Goal: Task Accomplishment & Management: Manage account settings

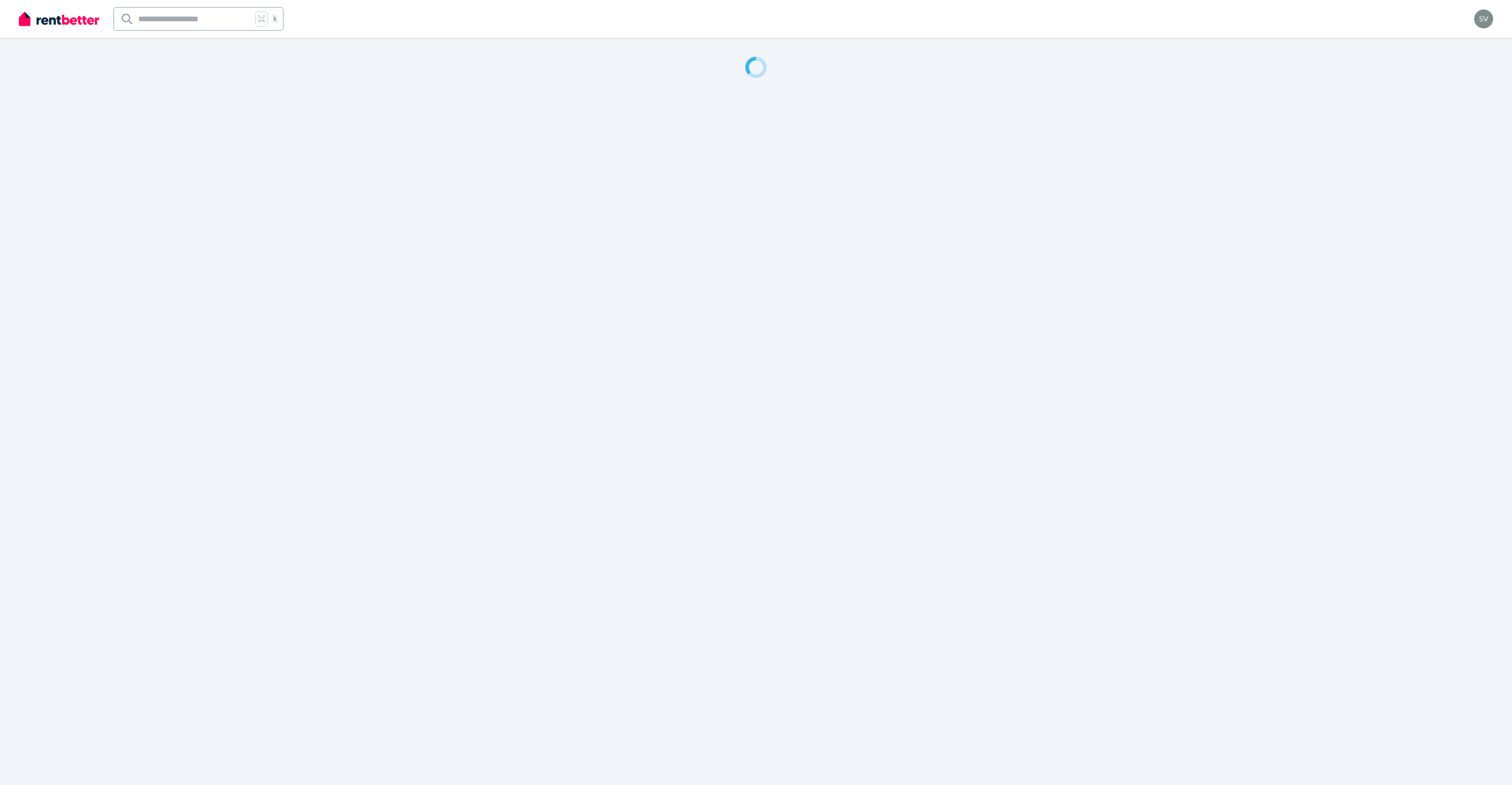
select select "**********"
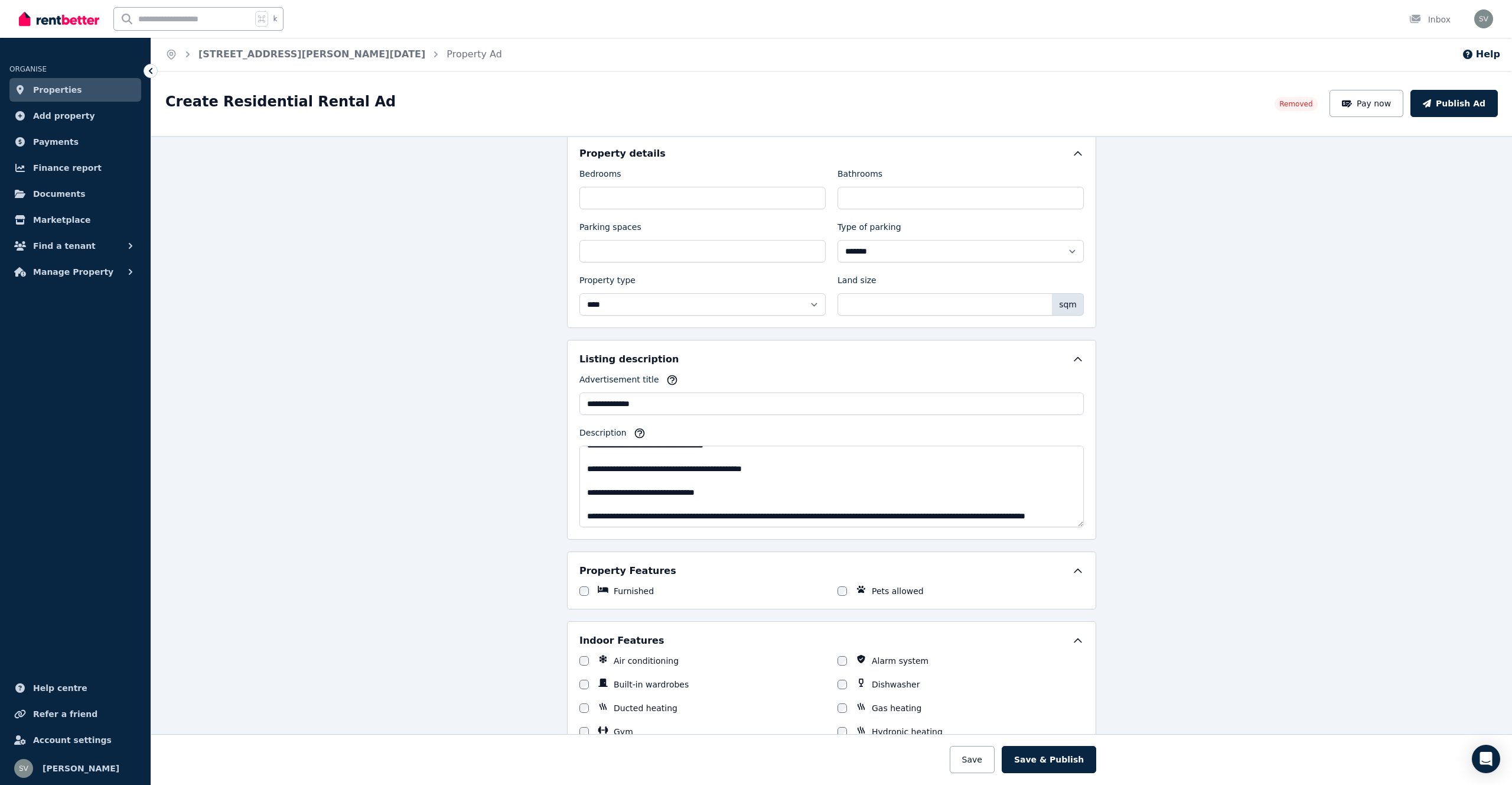
scroll to position [272, 0]
click at [54, 146] on span "Payments" at bounding box center [56, 142] width 45 height 14
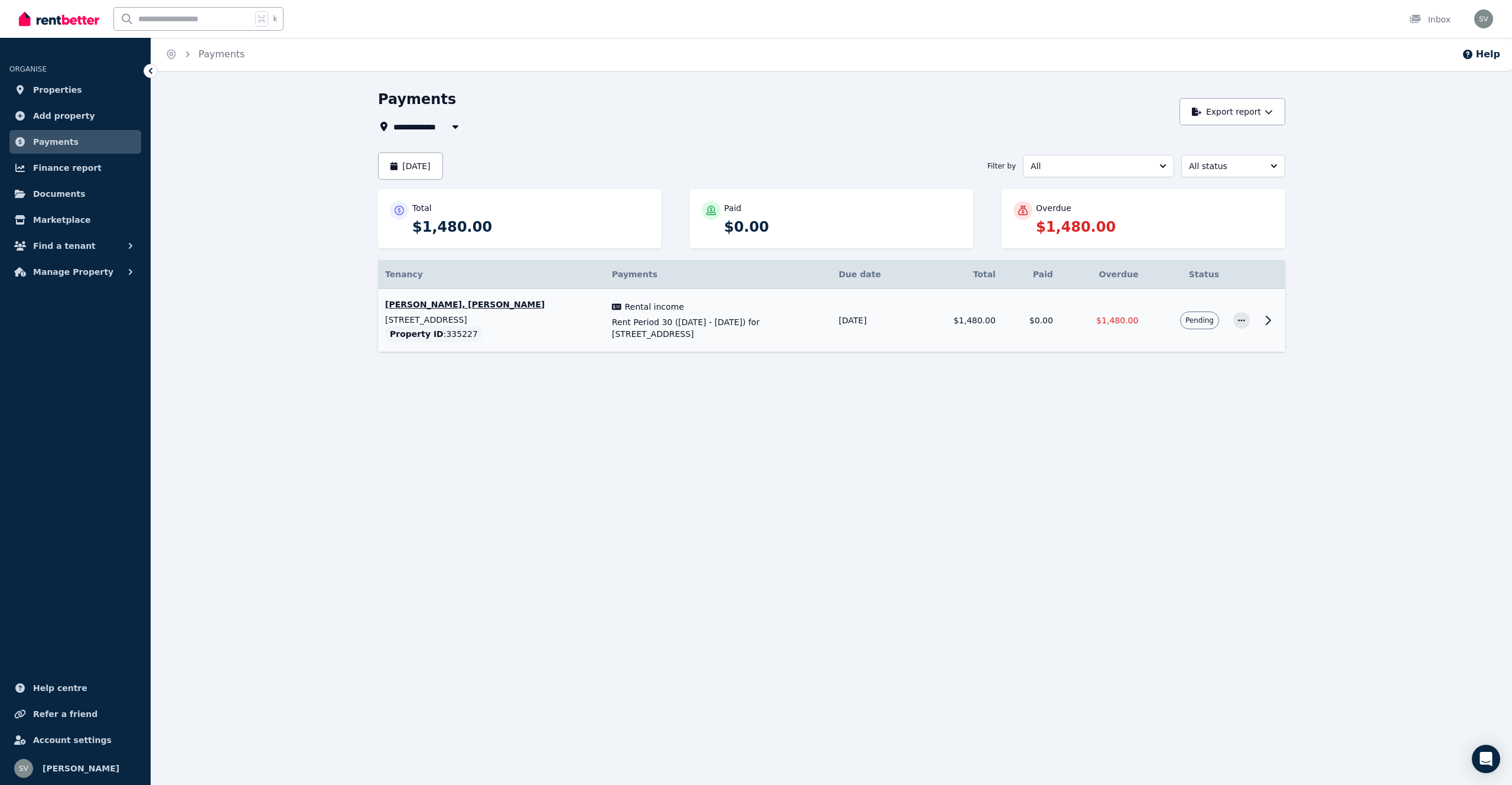
click at [1265, 320] on icon at bounding box center [1268, 320] width 14 height 14
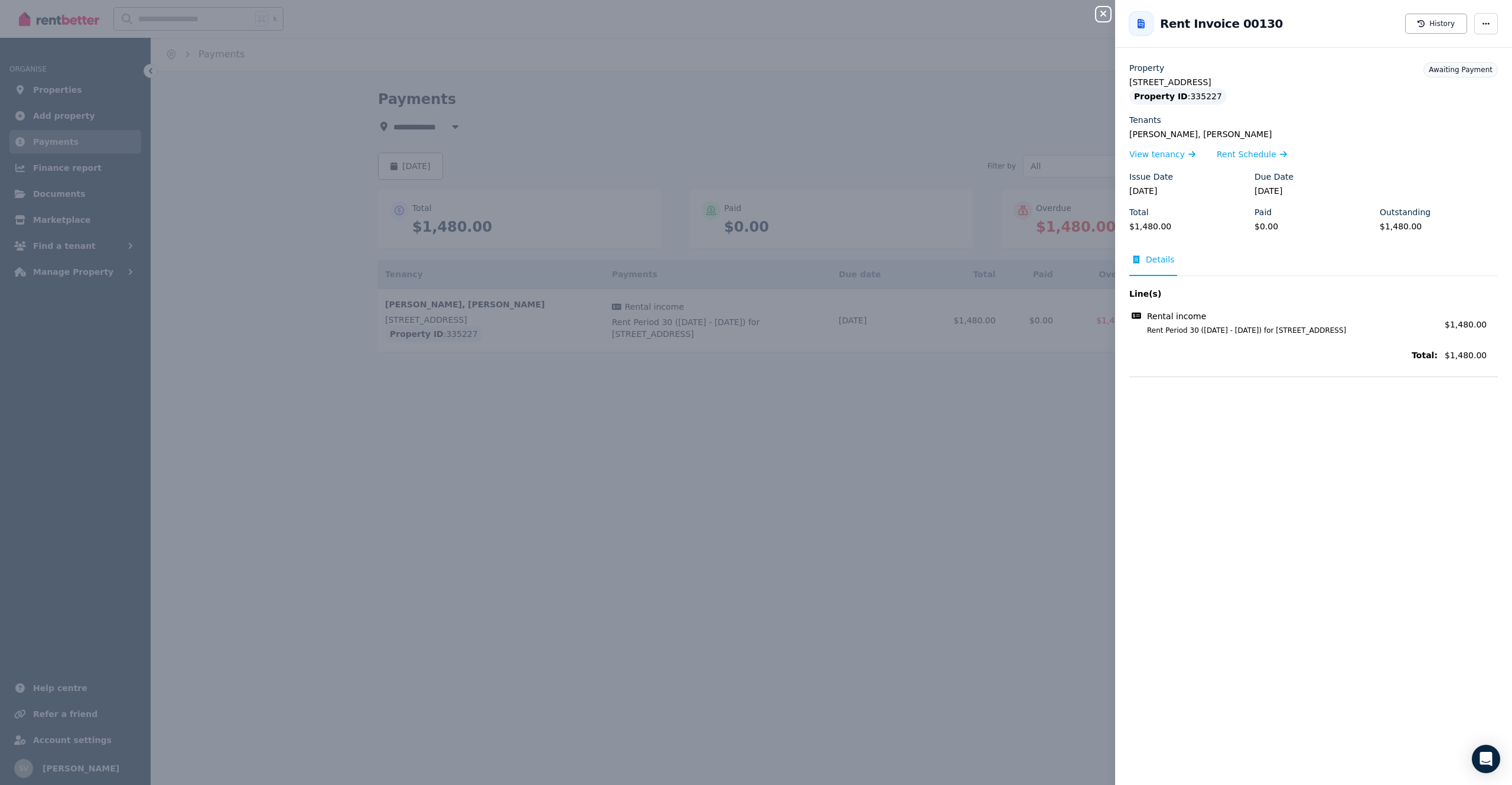
click at [1034, 378] on div "Close panel Back to Rent Invoice 00130 History Property [STREET_ADDRESS] Proper…" at bounding box center [756, 392] width 1512 height 785
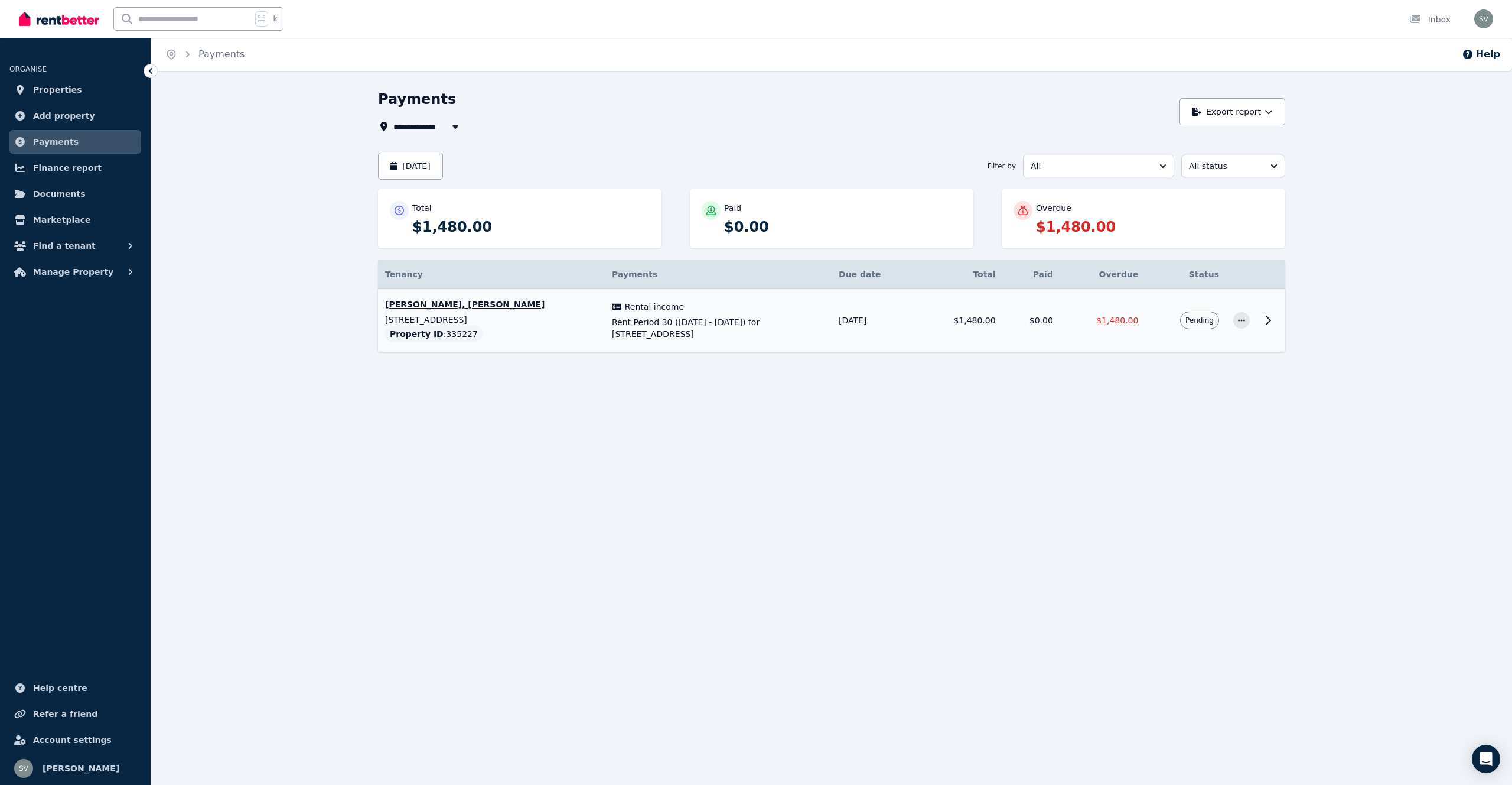
click at [1191, 322] on span "Pending" at bounding box center [1199, 320] width 29 height 9
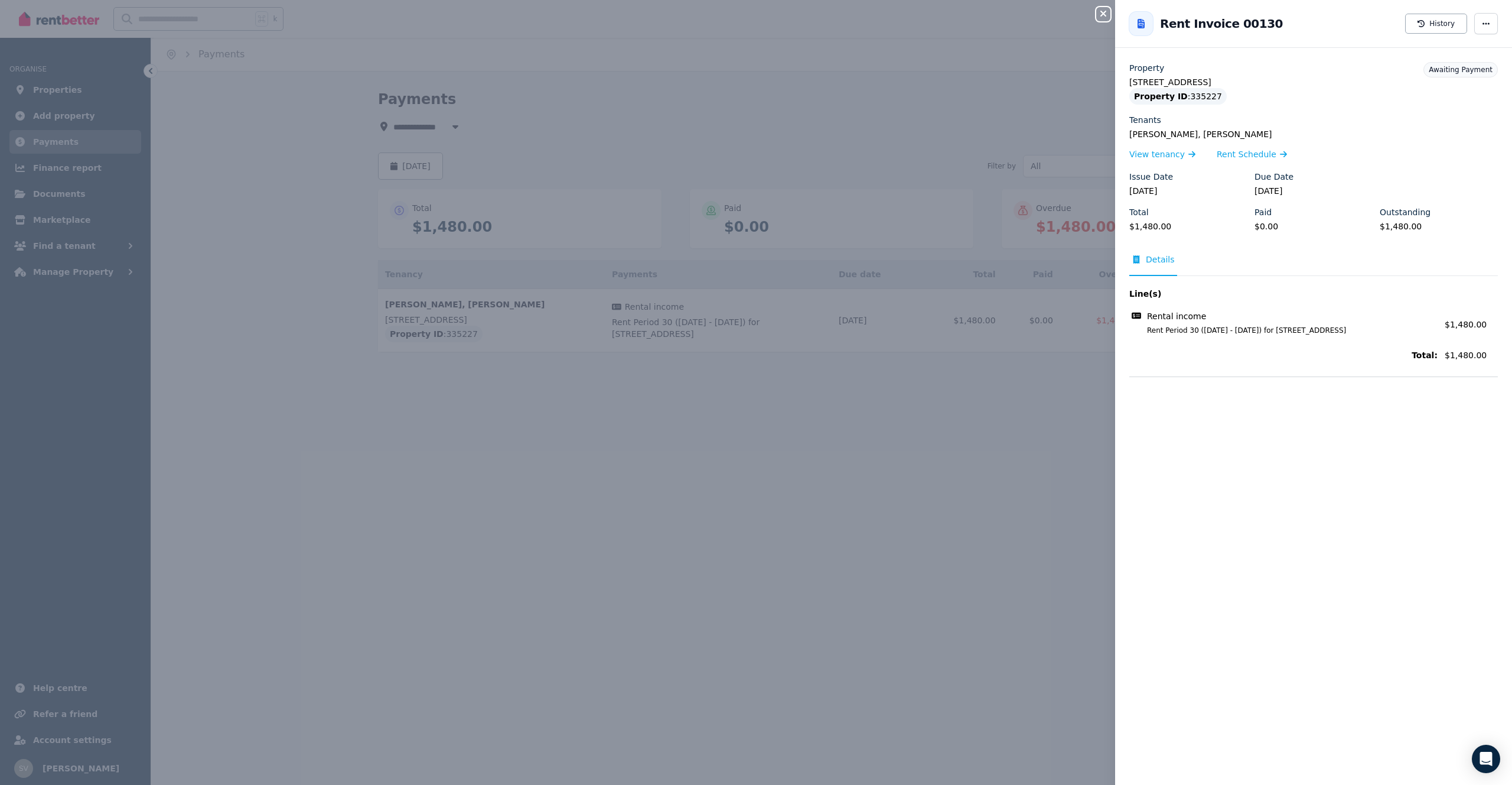
click at [1007, 375] on div "Close panel Back to Rent Invoice 00130 History Property [STREET_ADDRESS] Proper…" at bounding box center [756, 392] width 1512 height 785
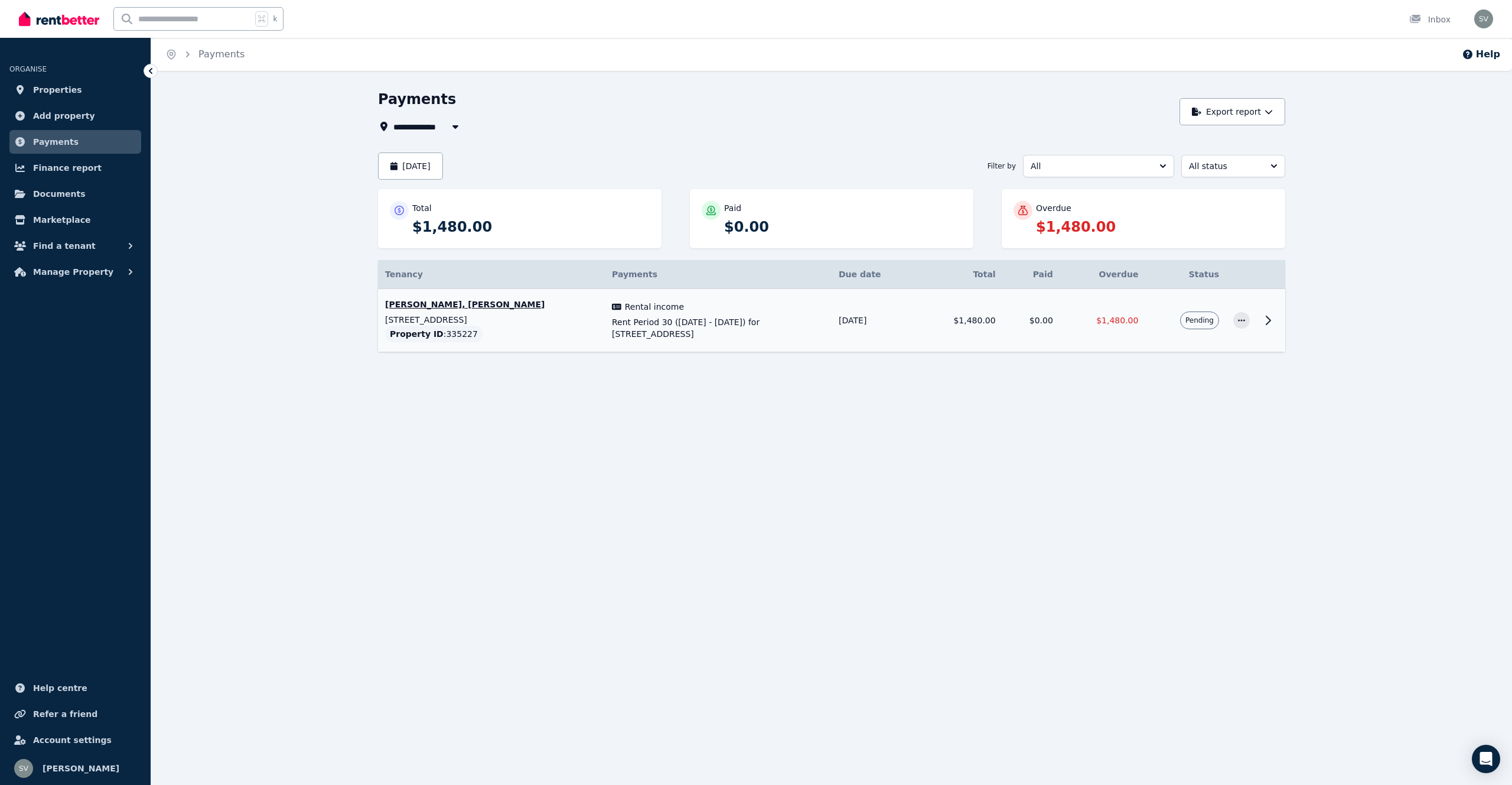
click at [729, 322] on span "Rent Period 30 ([DATE] - [DATE]) for [STREET_ADDRESS]" at bounding box center [718, 328] width 213 height 24
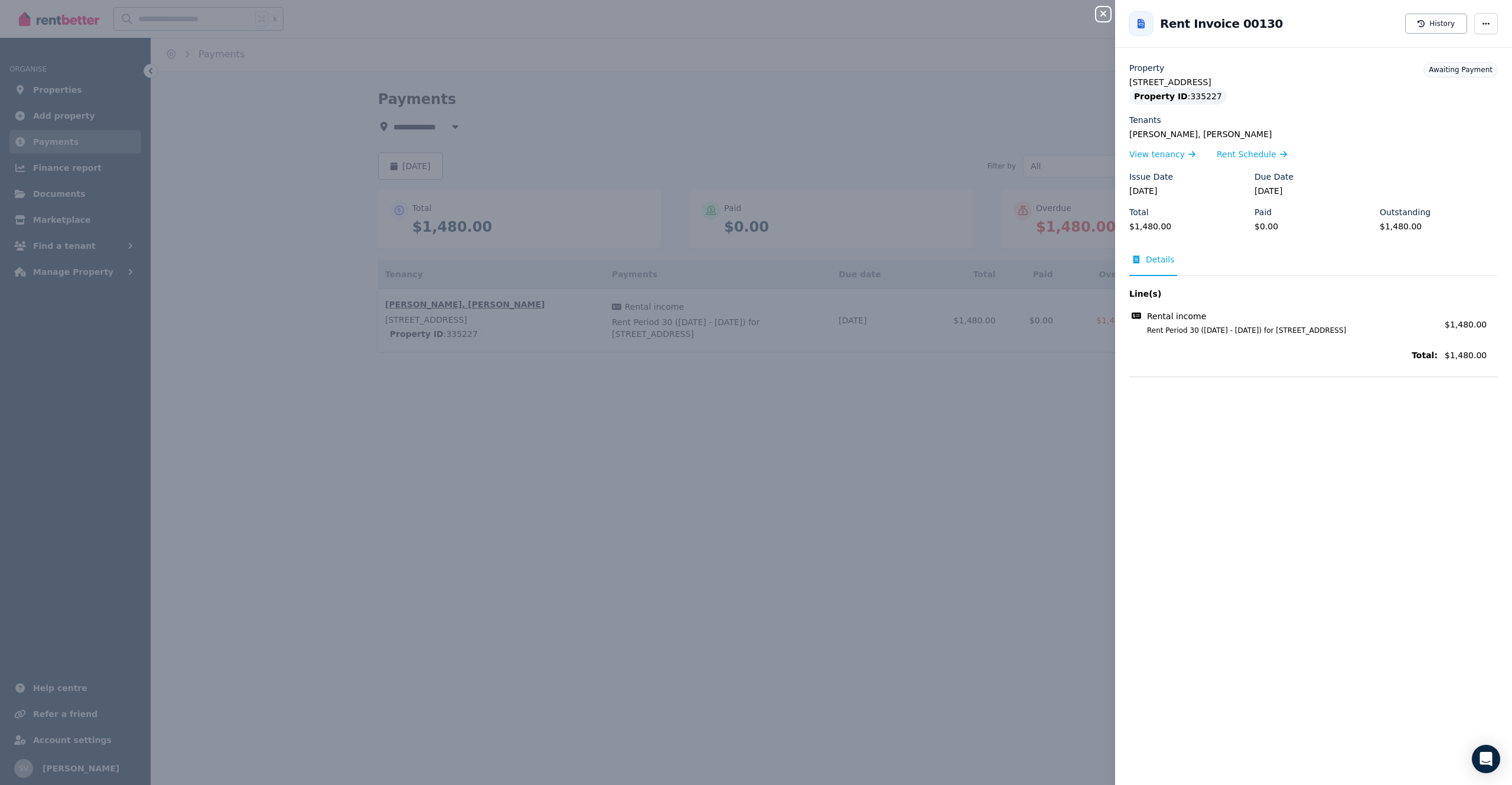
click at [729, 322] on div "Close panel Back to Rent Invoice 00130 History Property [STREET_ADDRESS] Proper…" at bounding box center [756, 392] width 1512 height 785
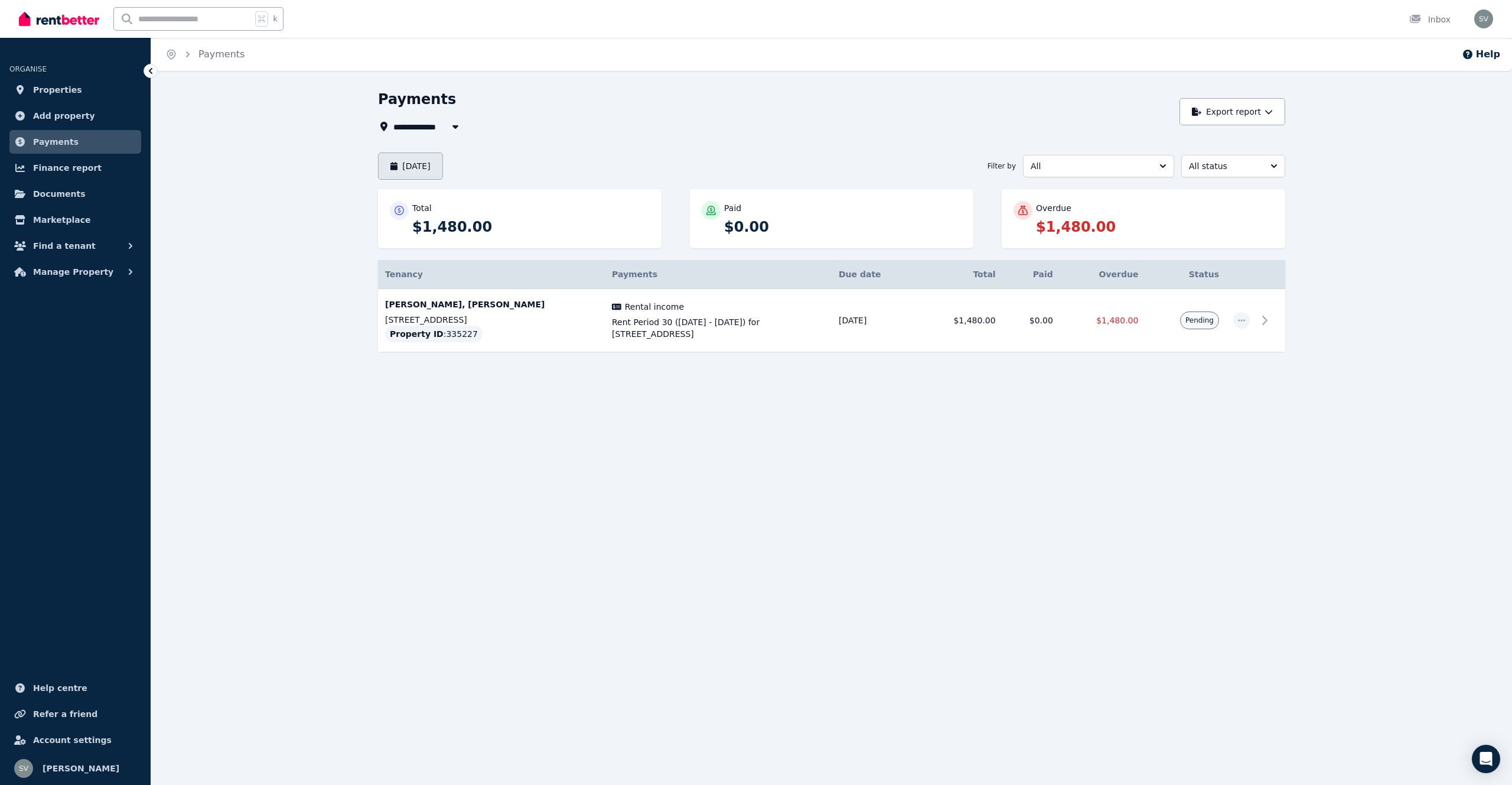
click at [442, 168] on button "[DATE]" at bounding box center [411, 166] width 65 height 27
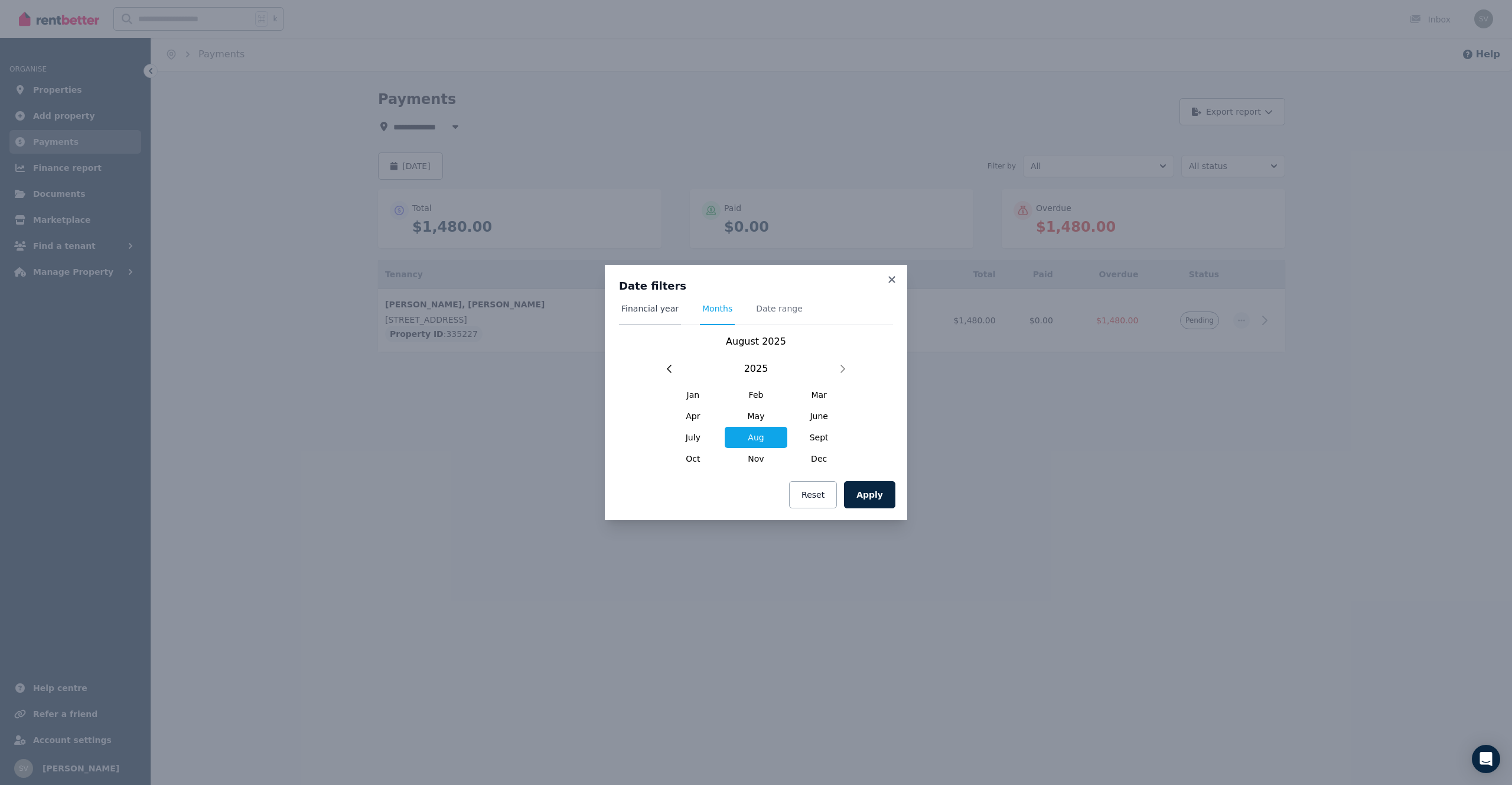
click at [662, 311] on span "Financial year" at bounding box center [650, 308] width 57 height 12
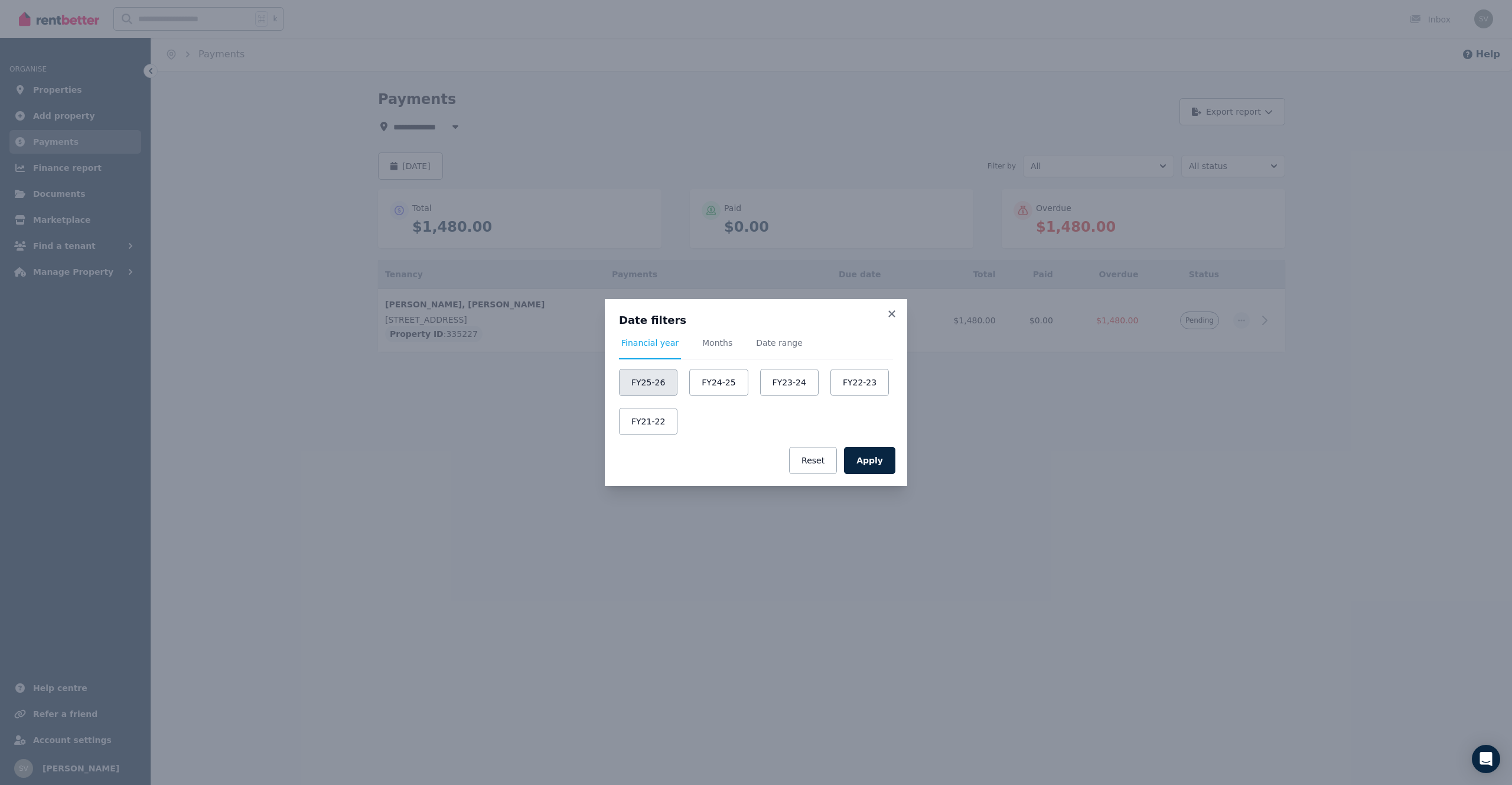
click at [640, 388] on button "FY25-26" at bounding box center [648, 382] width 58 height 27
click at [873, 465] on button "Apply" at bounding box center [869, 460] width 51 height 27
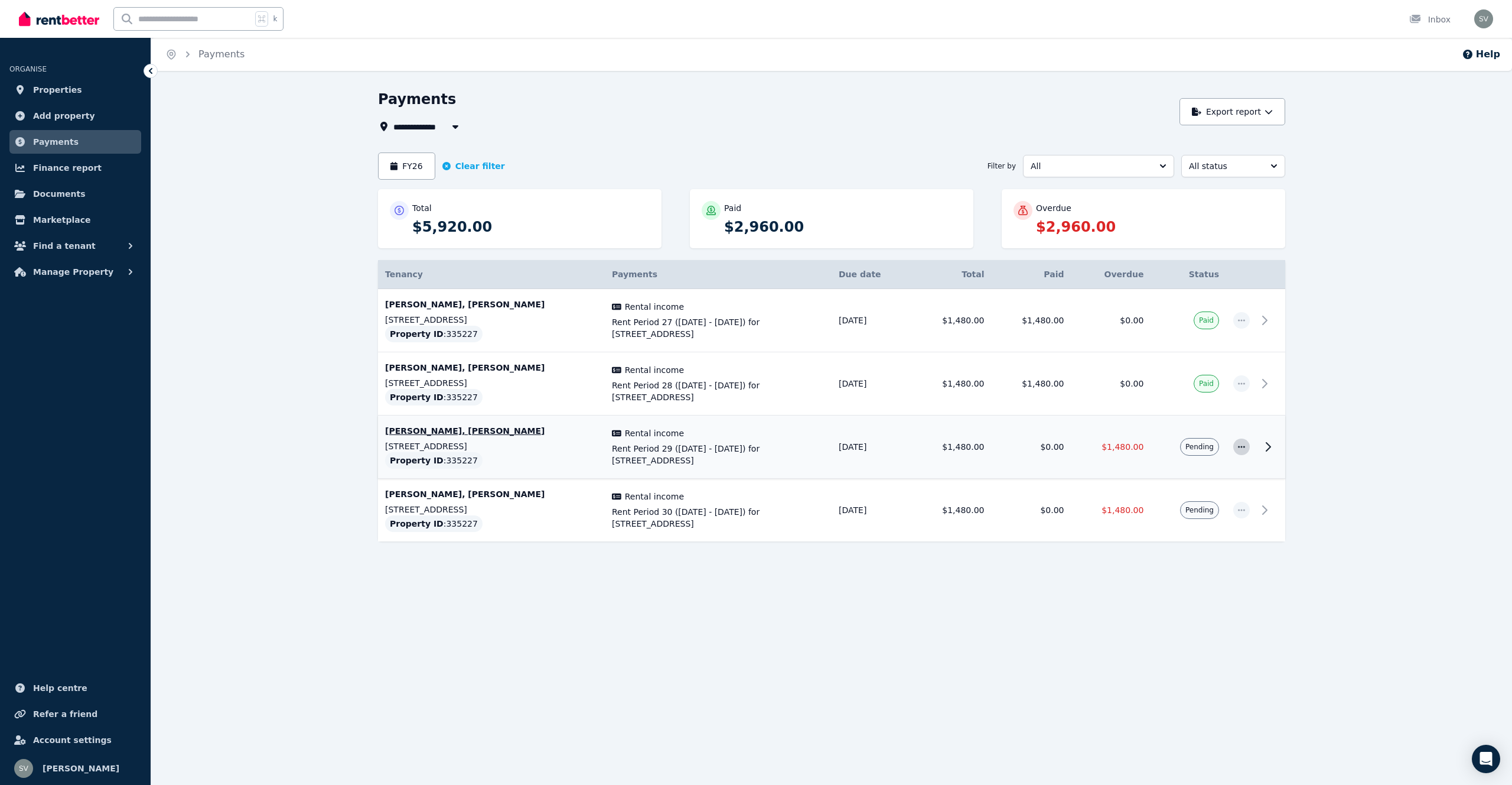
click at [1249, 447] on span "button" at bounding box center [1241, 447] width 17 height 17
click at [1183, 499] on span "Mark as paid" at bounding box center [1202, 502] width 76 height 14
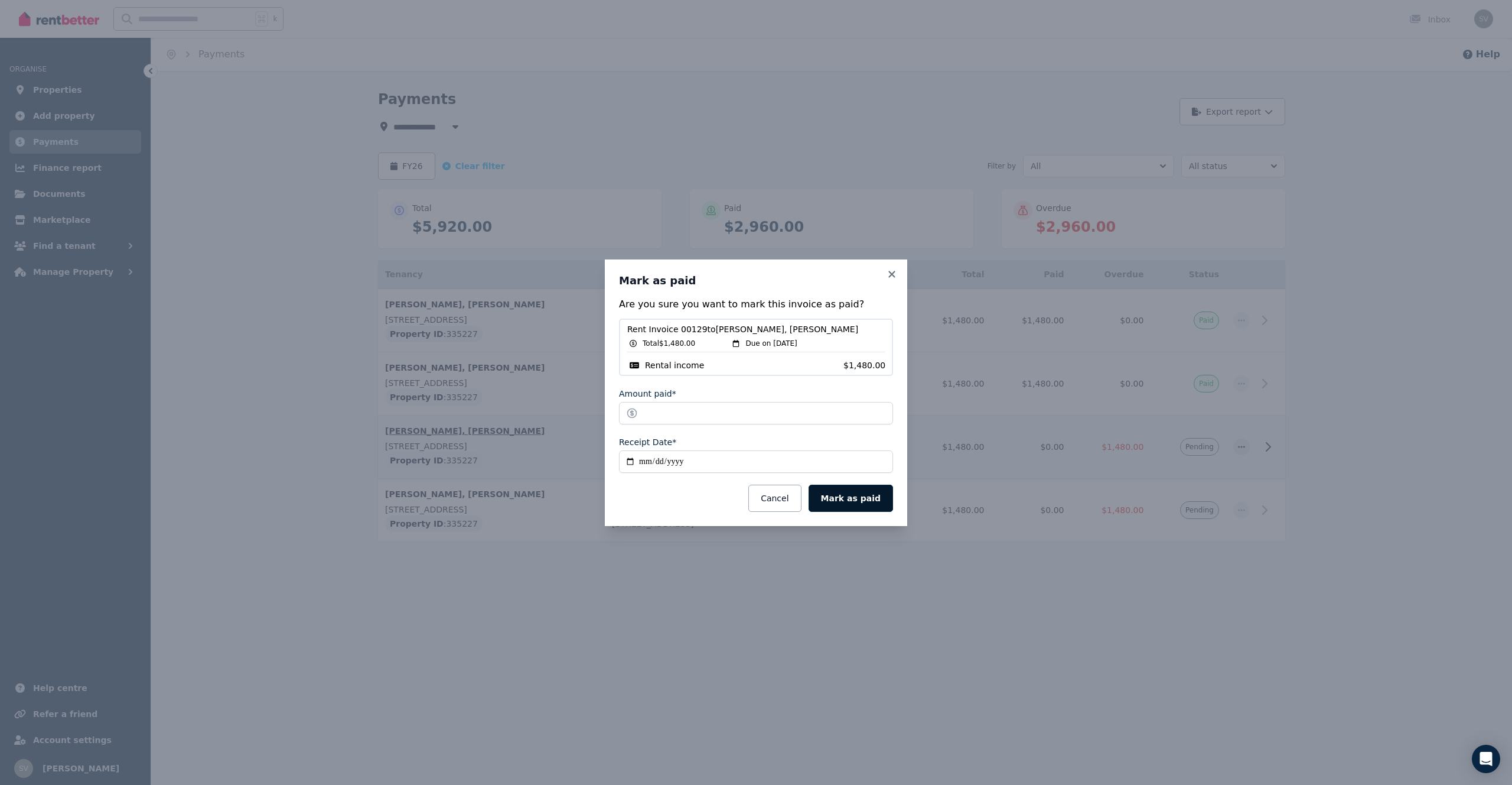
click at [845, 503] on button "Mark as paid" at bounding box center [850, 498] width 84 height 27
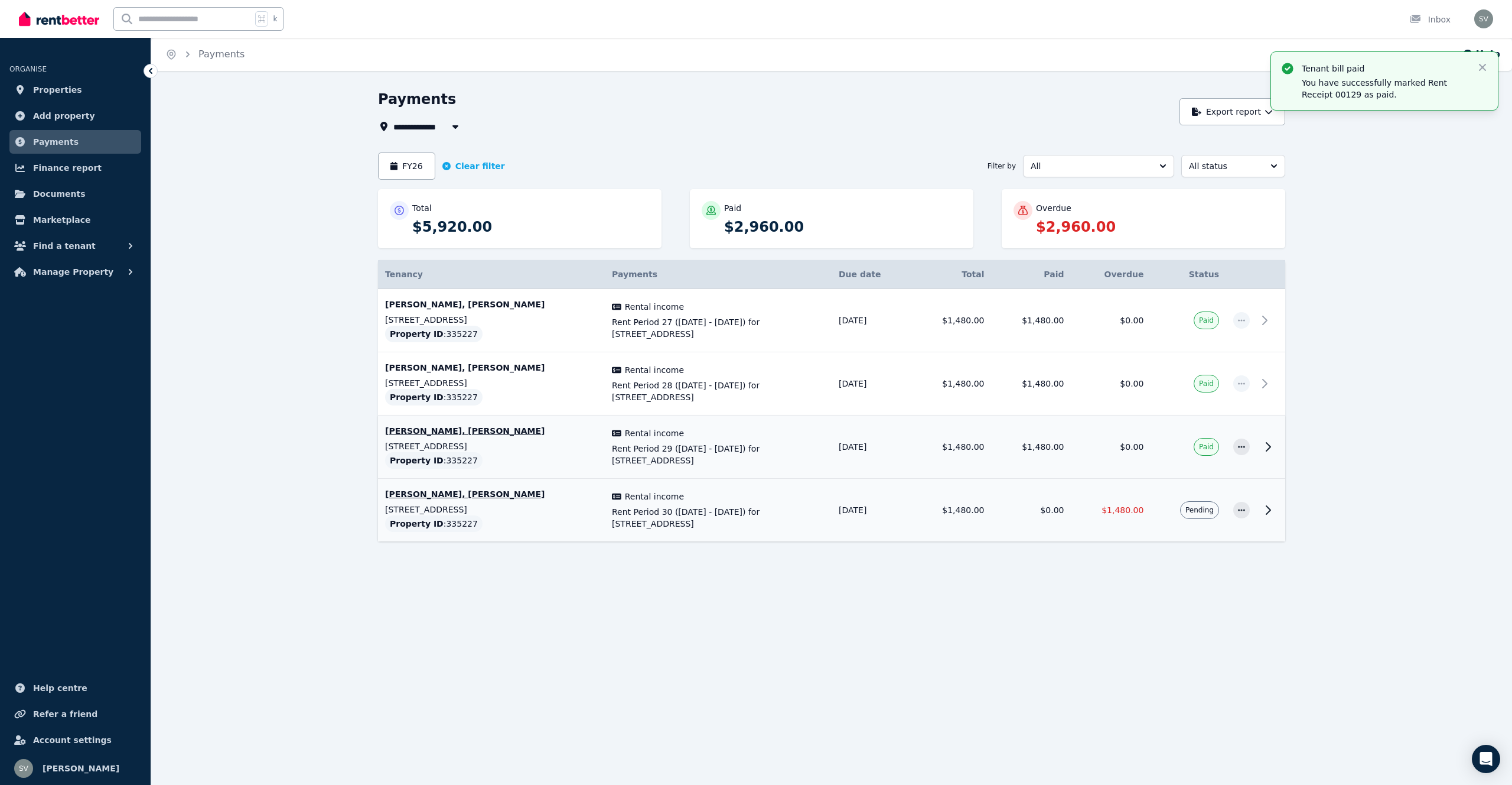
click at [1210, 512] on span "Pending" at bounding box center [1199, 510] width 29 height 9
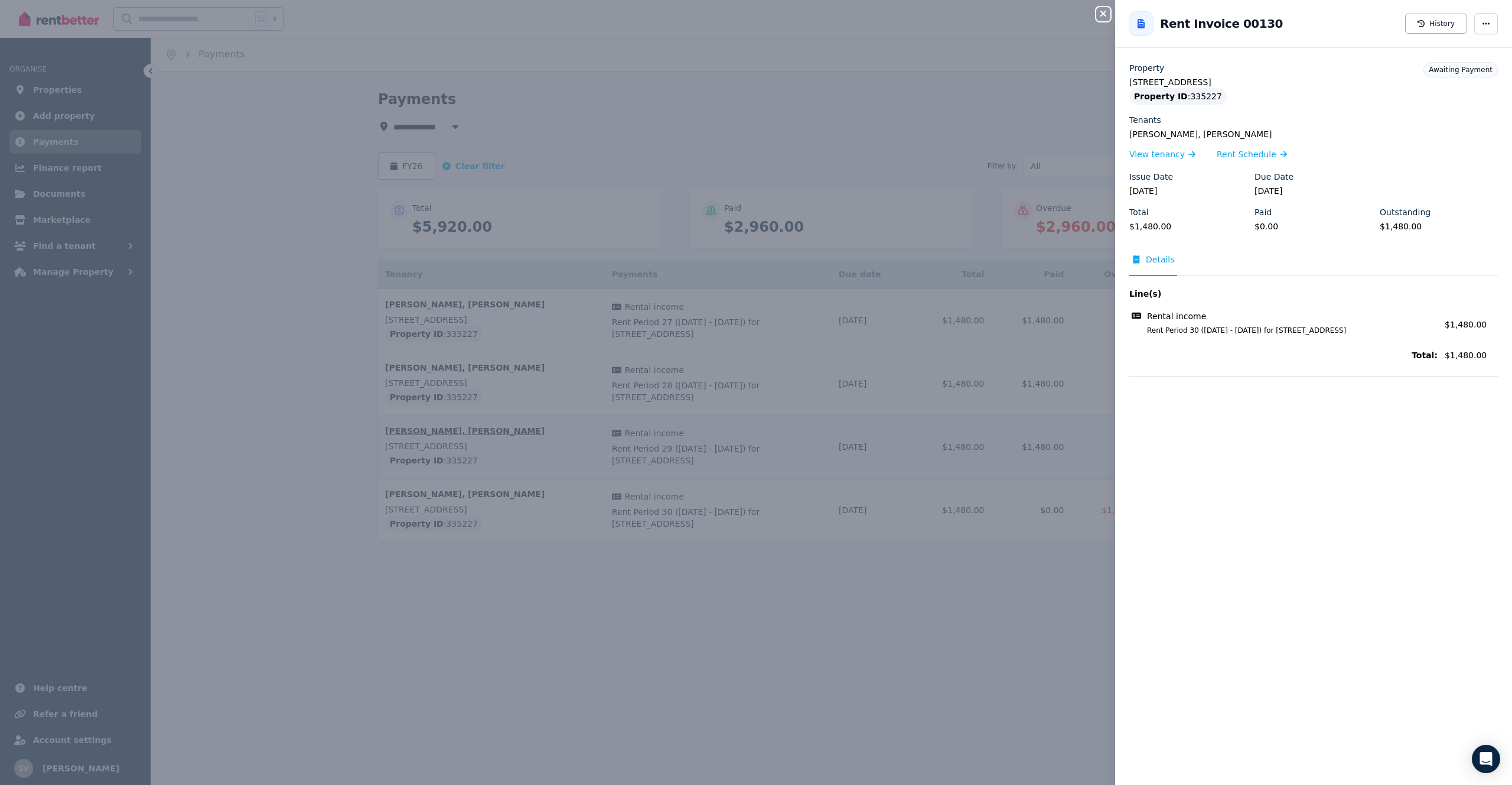
click at [1053, 526] on div "Close panel Back to Rent Invoice 00130 History Property [STREET_ADDRESS] Proper…" at bounding box center [756, 392] width 1512 height 785
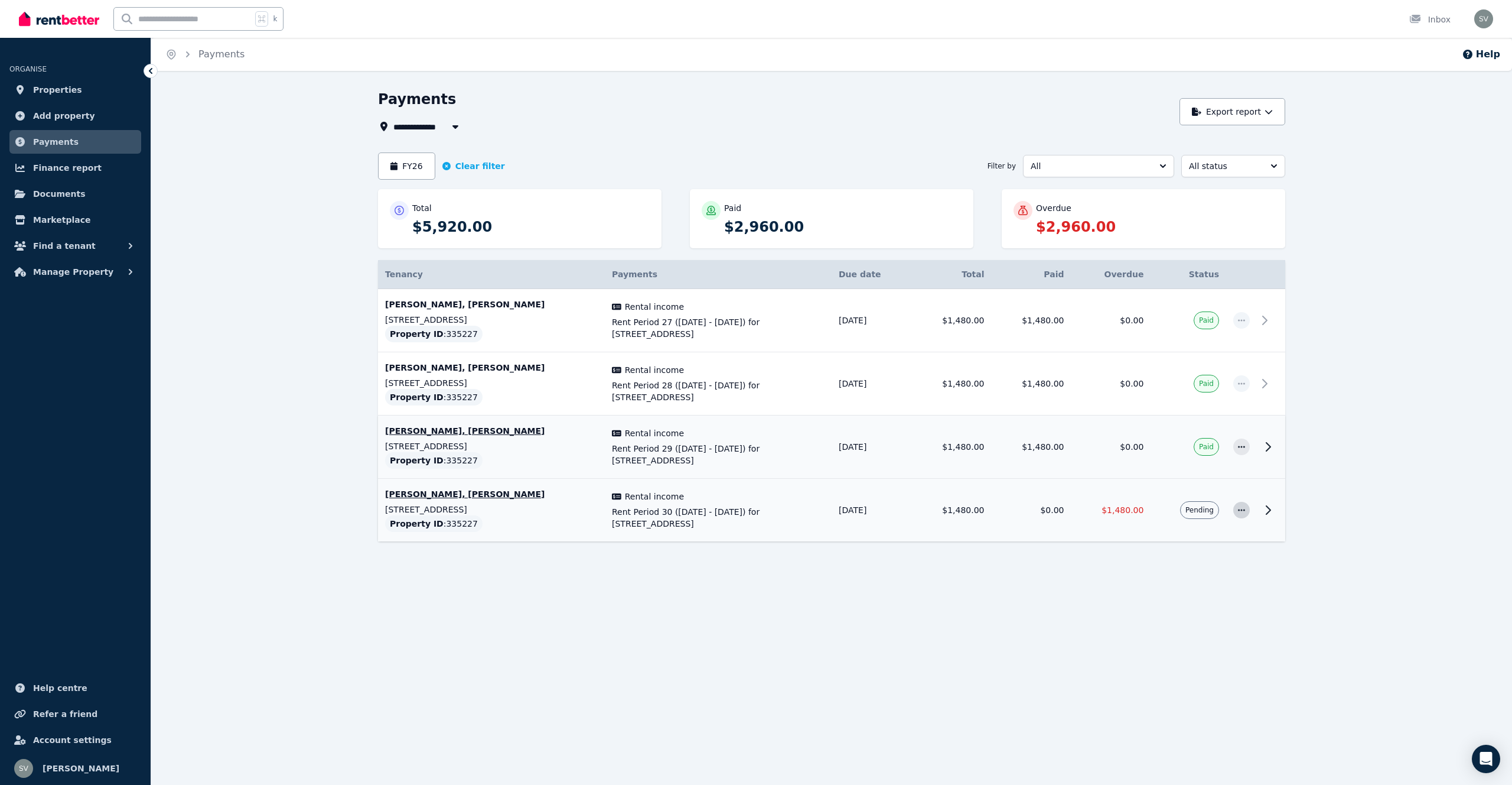
click at [1238, 511] on icon "button" at bounding box center [1241, 510] width 9 height 8
click at [1175, 569] on span "Mark as paid" at bounding box center [1202, 565] width 76 height 14
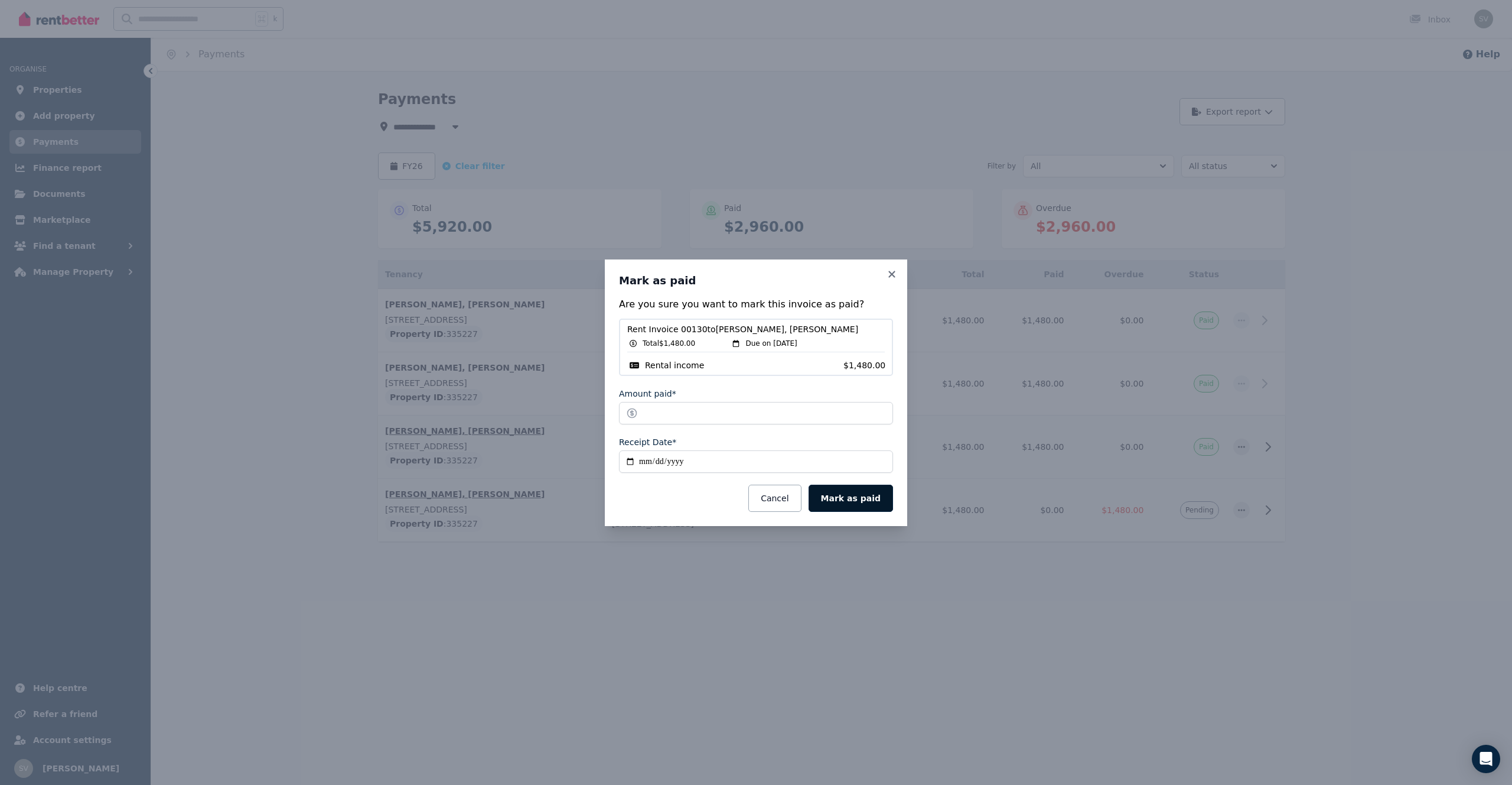
click at [844, 499] on button "Mark as paid" at bounding box center [850, 498] width 84 height 27
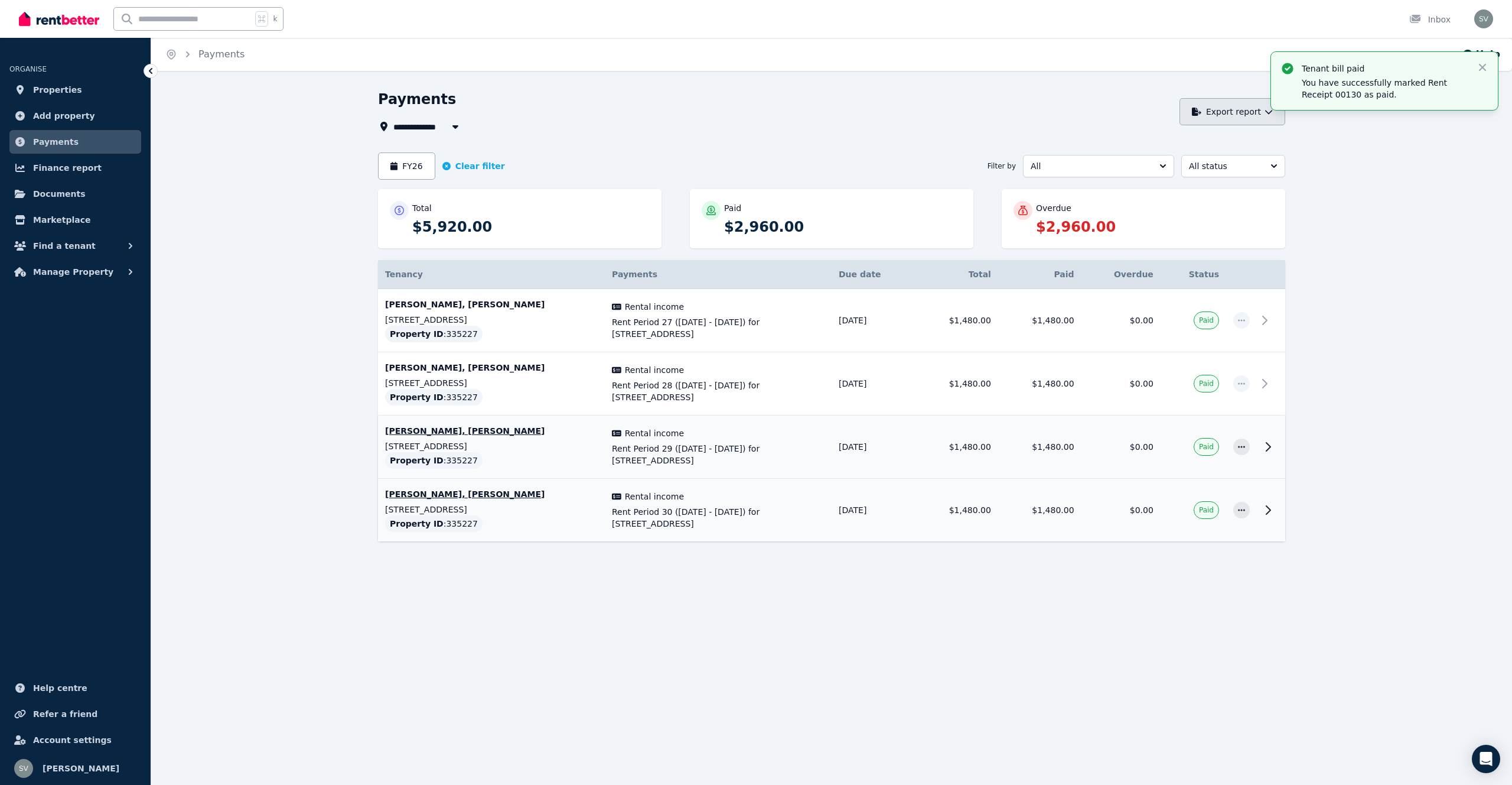
click at [1219, 113] on button "Export report" at bounding box center [1232, 112] width 106 height 27
click at [1183, 137] on p "PDF" at bounding box center [1190, 143] width 25 height 12
click at [413, 169] on button "FY26" at bounding box center [407, 166] width 57 height 27
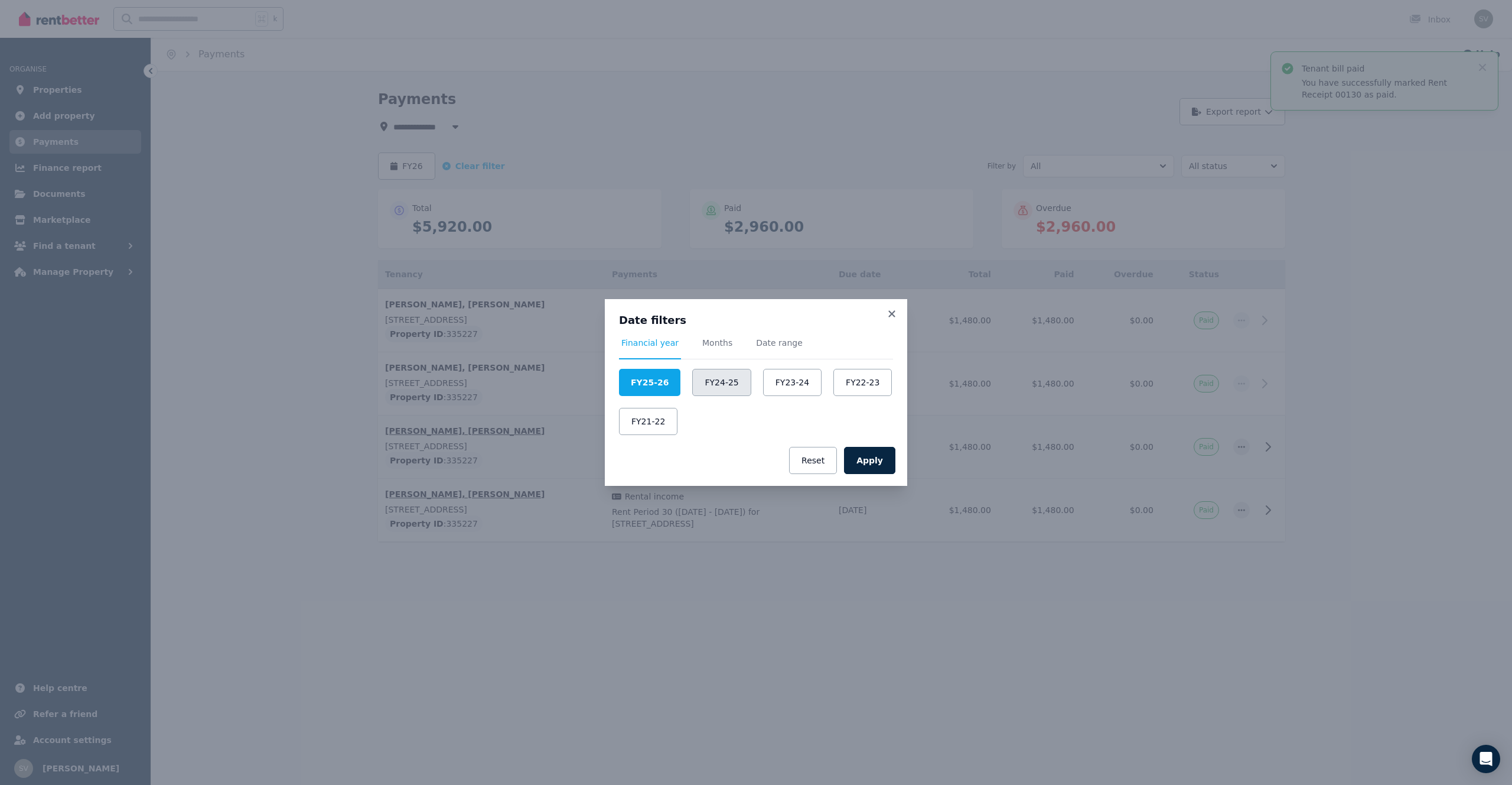
click at [718, 390] on button "FY24-25" at bounding box center [721, 382] width 58 height 27
click at [723, 348] on span "Months" at bounding box center [717, 348] width 35 height 23
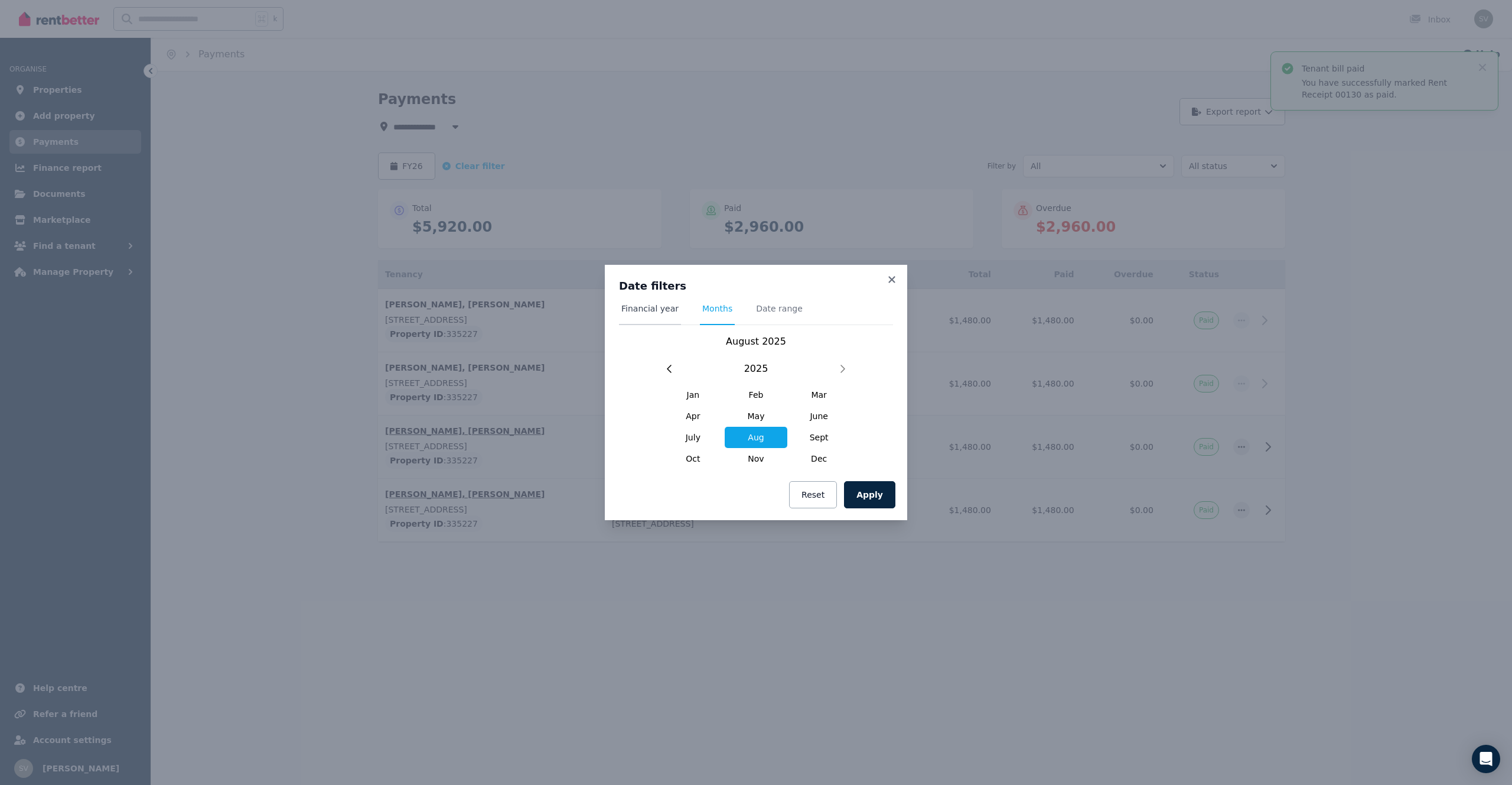
click at [629, 309] on span "Financial year" at bounding box center [650, 308] width 57 height 12
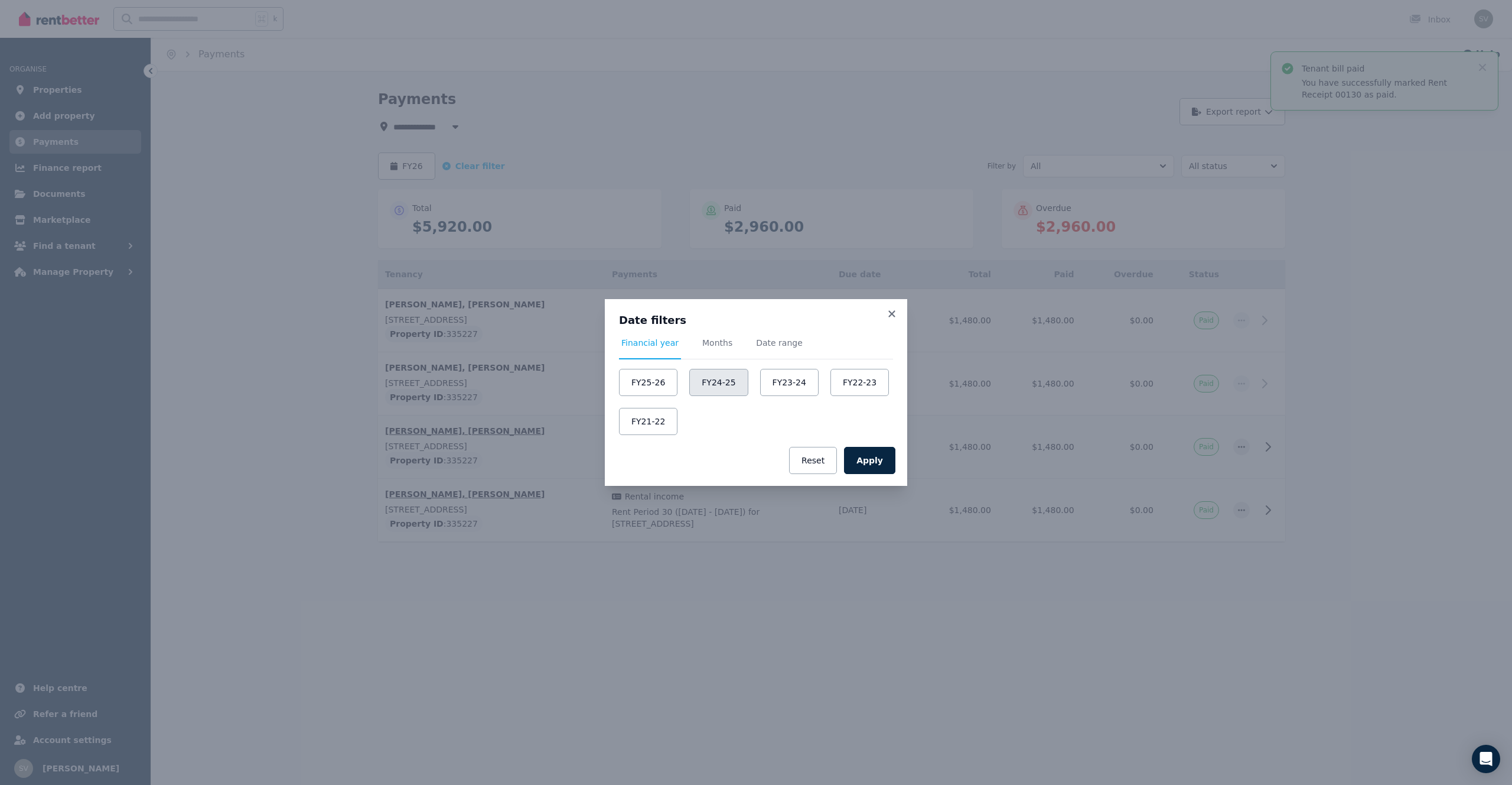
click at [710, 377] on button "FY24-25" at bounding box center [718, 382] width 58 height 27
click at [877, 465] on button "Apply" at bounding box center [869, 460] width 51 height 27
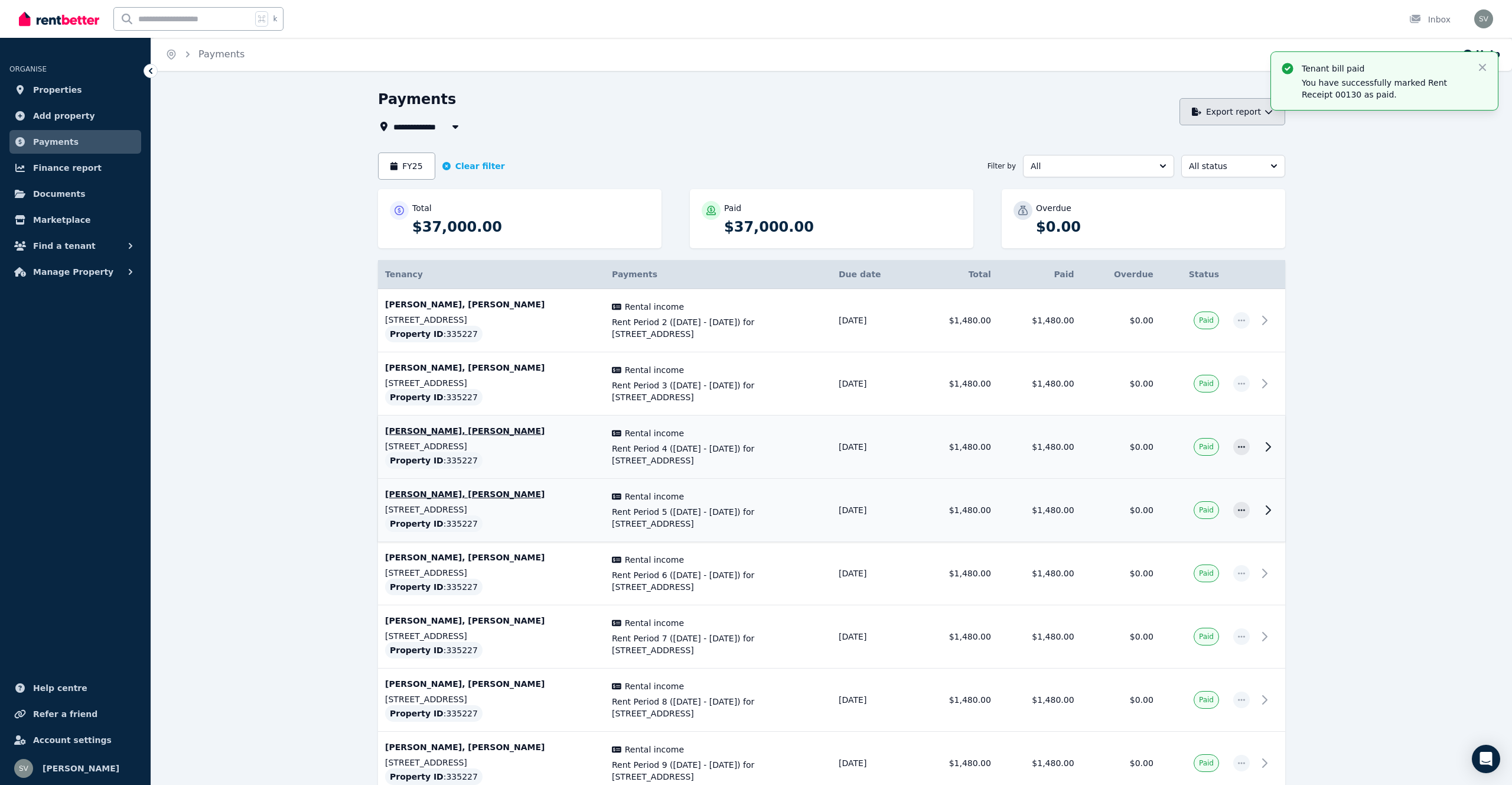
click at [1226, 114] on button "Export report" at bounding box center [1232, 112] width 106 height 27
click at [1210, 148] on div "PDF" at bounding box center [1228, 143] width 100 height 12
click at [446, 167] on icon "button" at bounding box center [446, 166] width 8 height 8
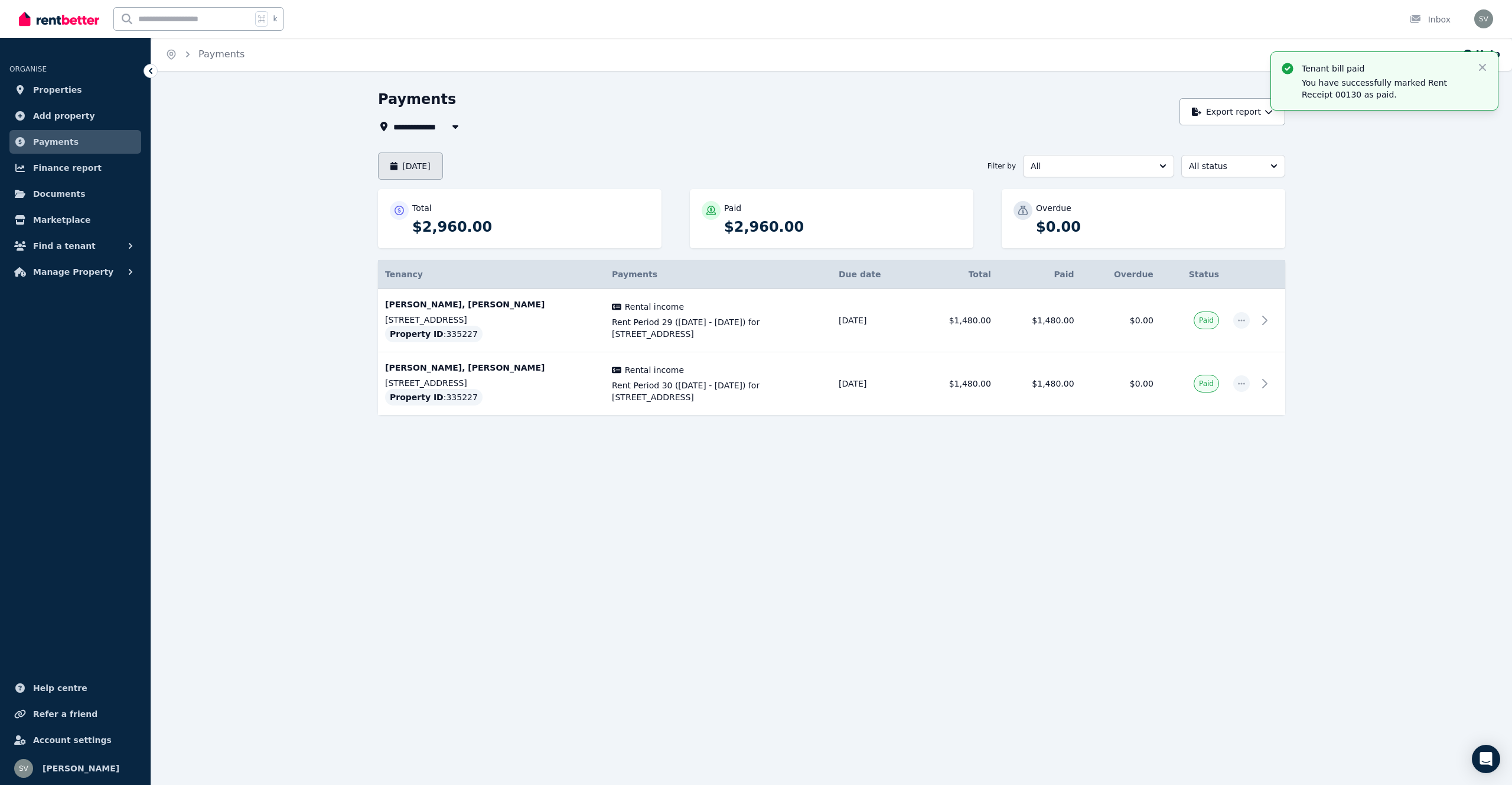
click at [397, 169] on icon "button" at bounding box center [394, 166] width 7 height 8
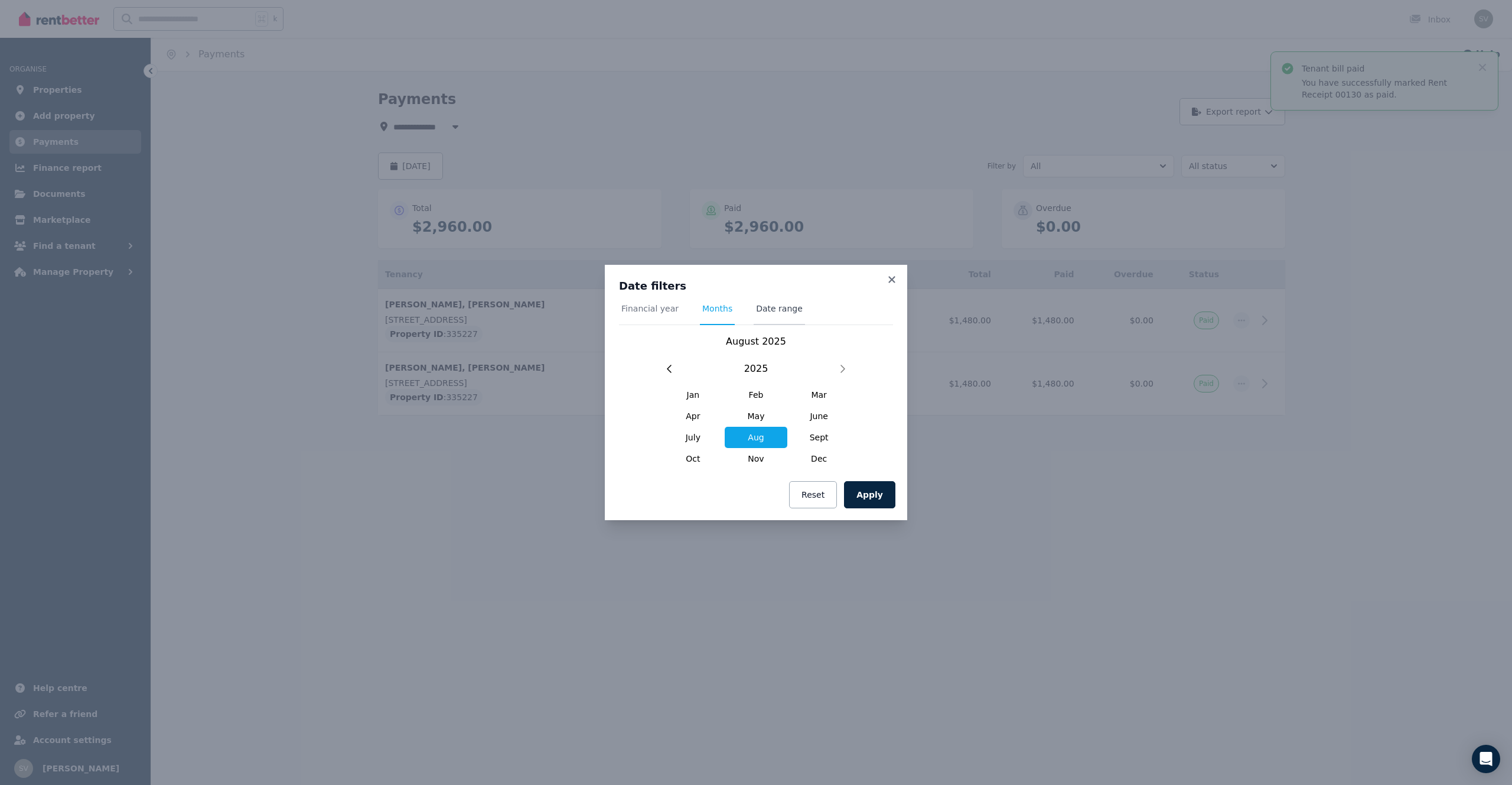
click at [768, 304] on span "Date range" at bounding box center [779, 308] width 47 height 12
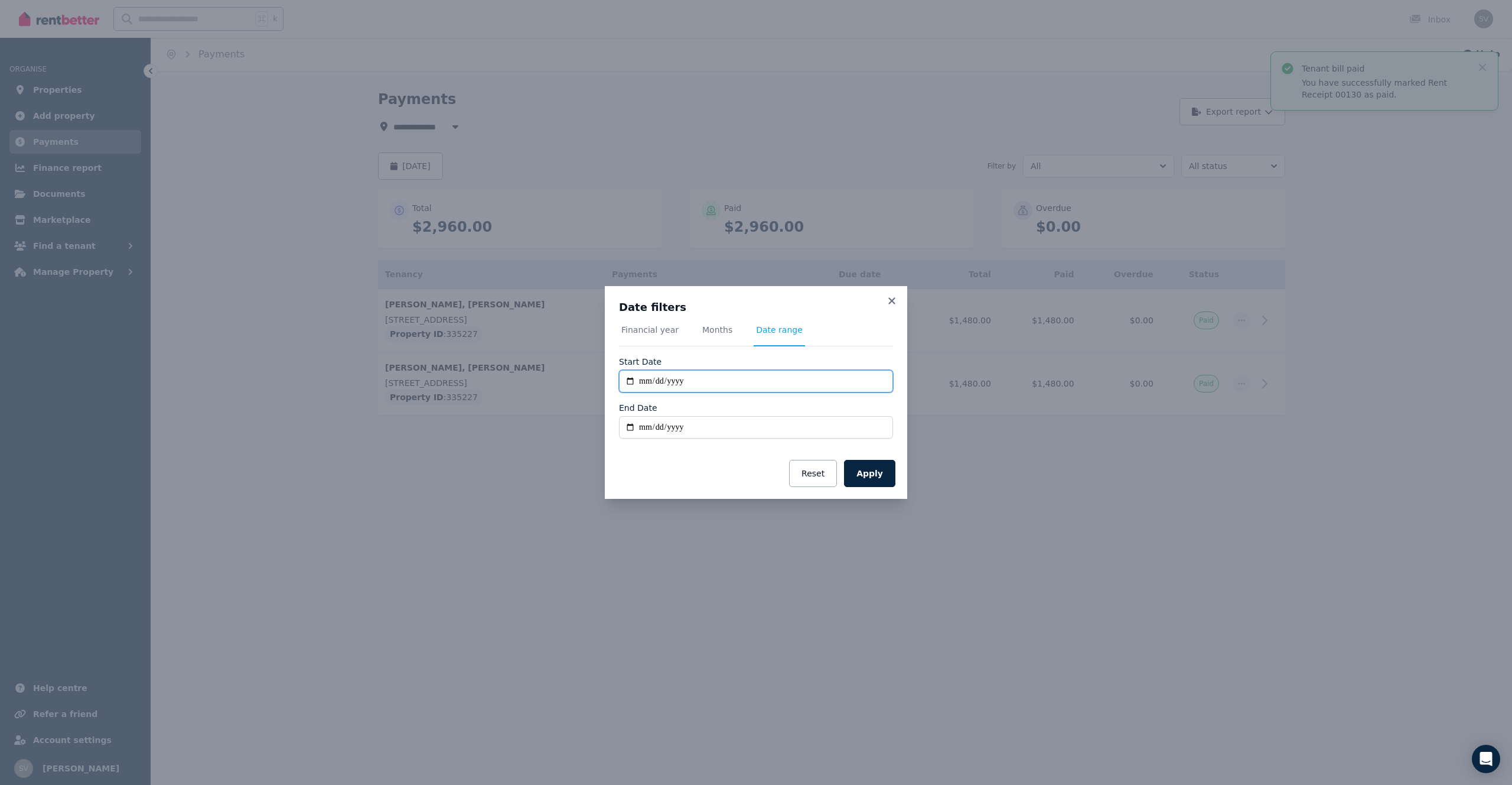
click at [698, 378] on input "**********" at bounding box center [756, 381] width 274 height 23
click at [631, 381] on input "**********" at bounding box center [756, 381] width 274 height 23
click at [684, 384] on input "**********" at bounding box center [756, 381] width 274 height 23
click at [630, 380] on input "**********" at bounding box center [756, 381] width 274 height 23
type input "**********"
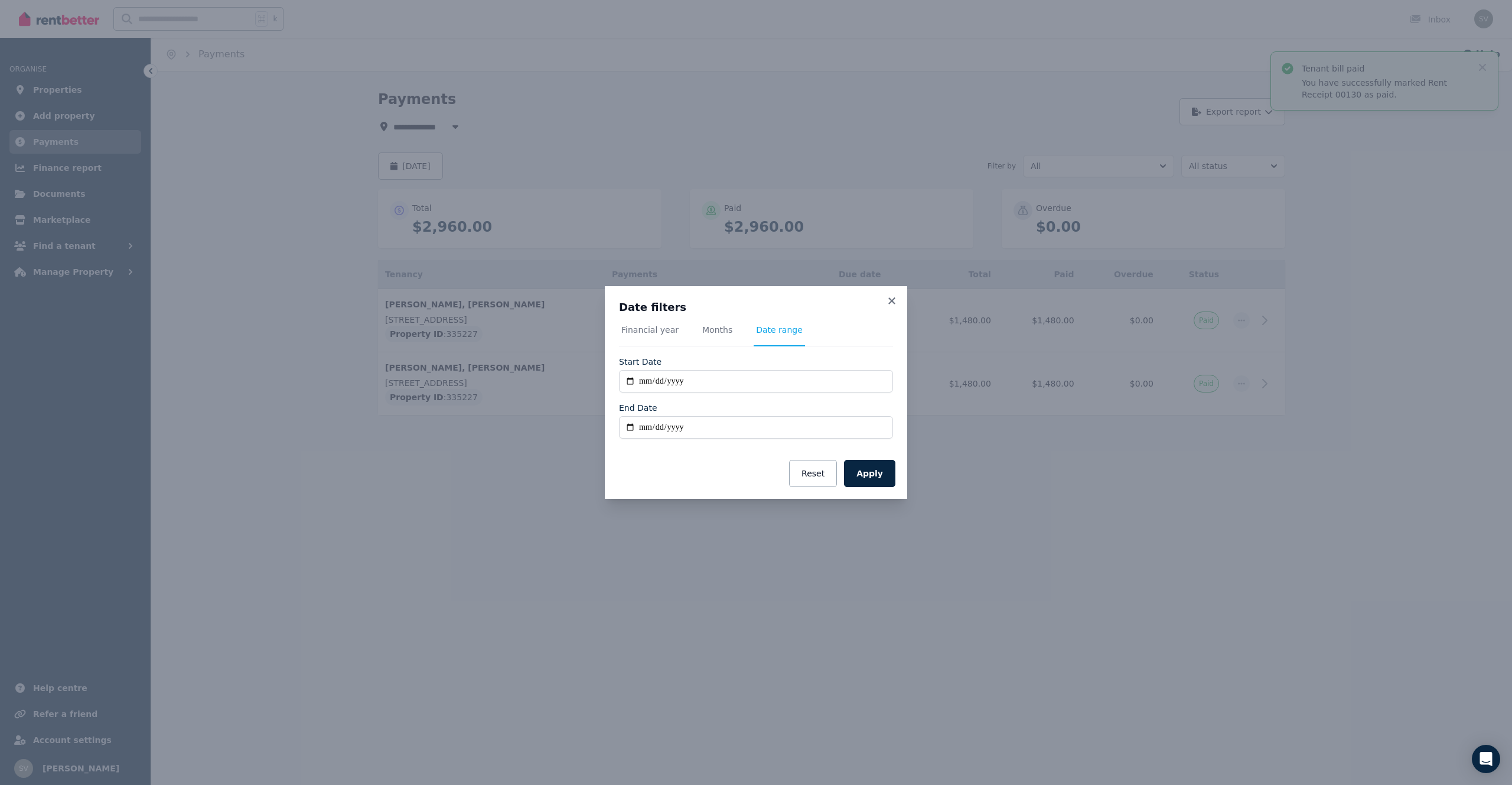
click at [773, 524] on div "**********" at bounding box center [756, 392] width 1512 height 785
click at [672, 429] on input "End Date" at bounding box center [756, 427] width 274 height 23
click at [630, 428] on input "End Date" at bounding box center [756, 427] width 274 height 23
type input "**********"
click at [858, 472] on button "Apply" at bounding box center [869, 473] width 51 height 27
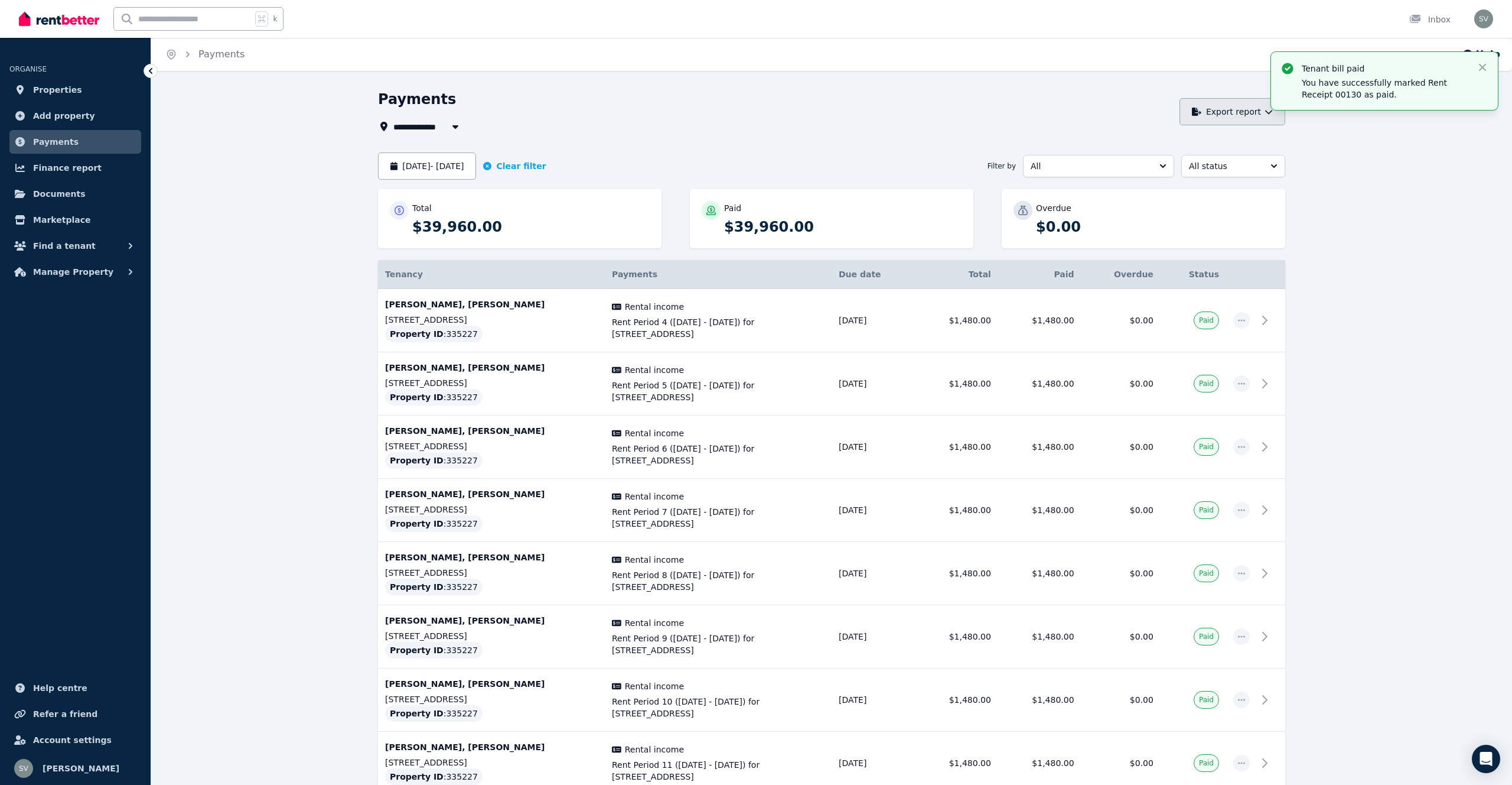
click at [1236, 106] on button "Export report" at bounding box center [1232, 112] width 106 height 27
click at [1201, 140] on p "PDF" at bounding box center [1190, 143] width 25 height 12
click at [1203, 168] on span "All status" at bounding box center [1224, 166] width 72 height 12
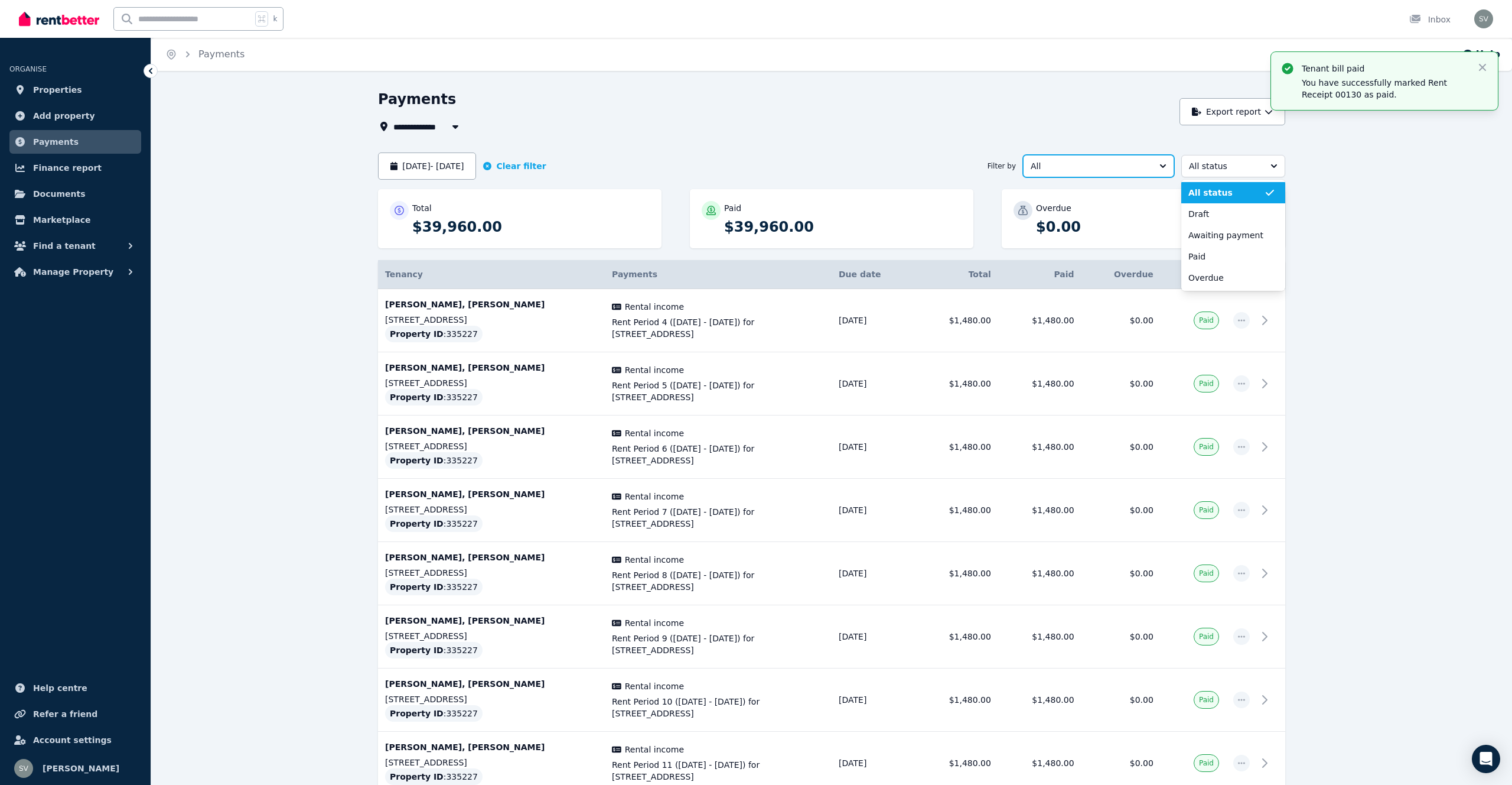
click at [1118, 164] on span "All" at bounding box center [1090, 166] width 120 height 12
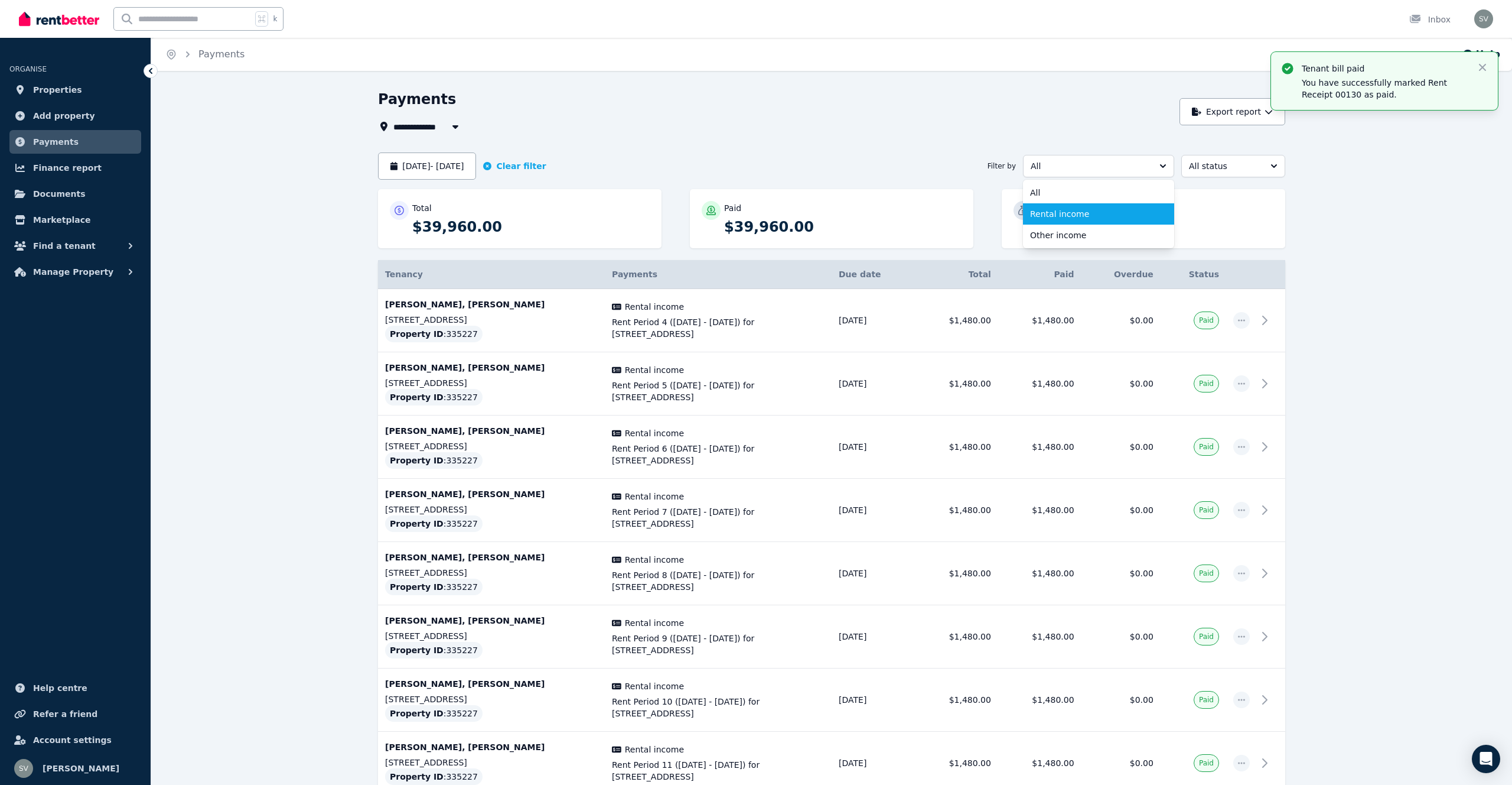
click at [1066, 213] on span "Rental income" at bounding box center [1091, 214] width 123 height 12
click at [1236, 114] on button "Export report" at bounding box center [1232, 112] width 106 height 27
click at [1197, 152] on button "PDF" at bounding box center [1221, 143] width 132 height 21
click at [1164, 169] on button "Rental income" at bounding box center [1099, 166] width 151 height 23
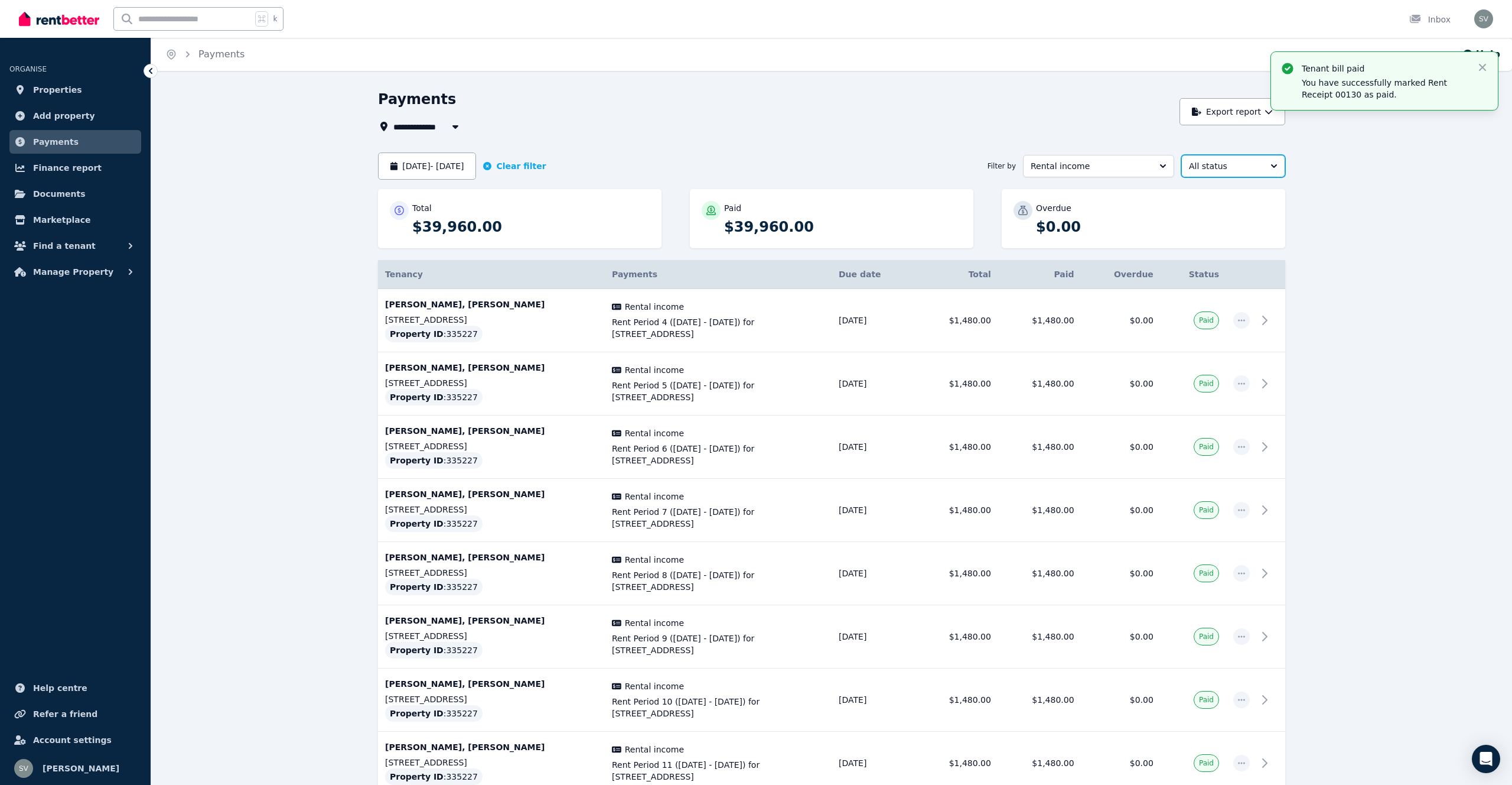
click at [1234, 171] on span "All status" at bounding box center [1224, 166] width 72 height 12
click at [1109, 167] on span "Rental income" at bounding box center [1090, 166] width 120 height 12
click at [1052, 197] on span "All" at bounding box center [1091, 193] width 123 height 12
click at [1236, 170] on span "All status" at bounding box center [1224, 166] width 72 height 12
click at [1128, 99] on div "Payments" at bounding box center [775, 101] width 795 height 23
